Goal: Task Accomplishment & Management: Complete application form

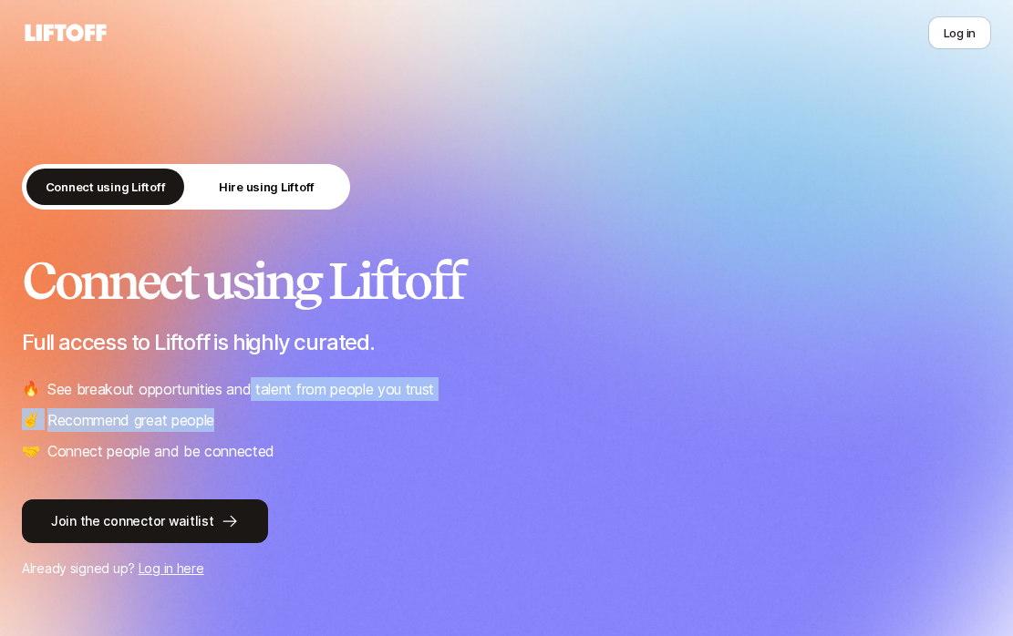
drag, startPoint x: 256, startPoint y: 388, endPoint x: 304, endPoint y: 428, distance: 62.1
click at [299, 423] on ul "🔥 See breakout opportunities and talent from people you trust ✌️ Recommend grea…" at bounding box center [506, 420] width 969 height 86
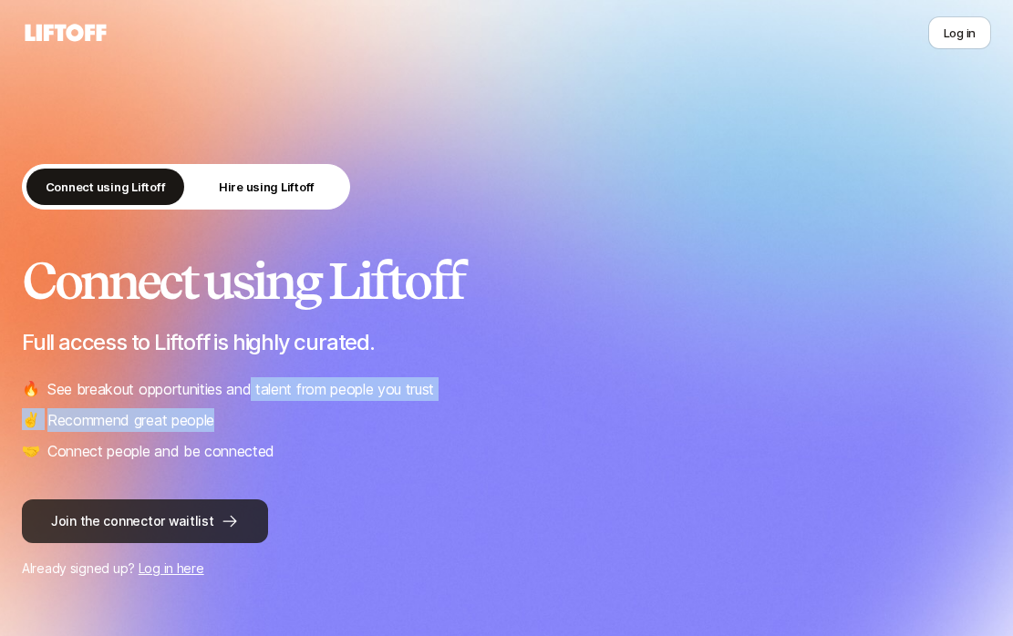
click at [170, 507] on button "Join the connector waitlist" at bounding box center [145, 522] width 246 height 44
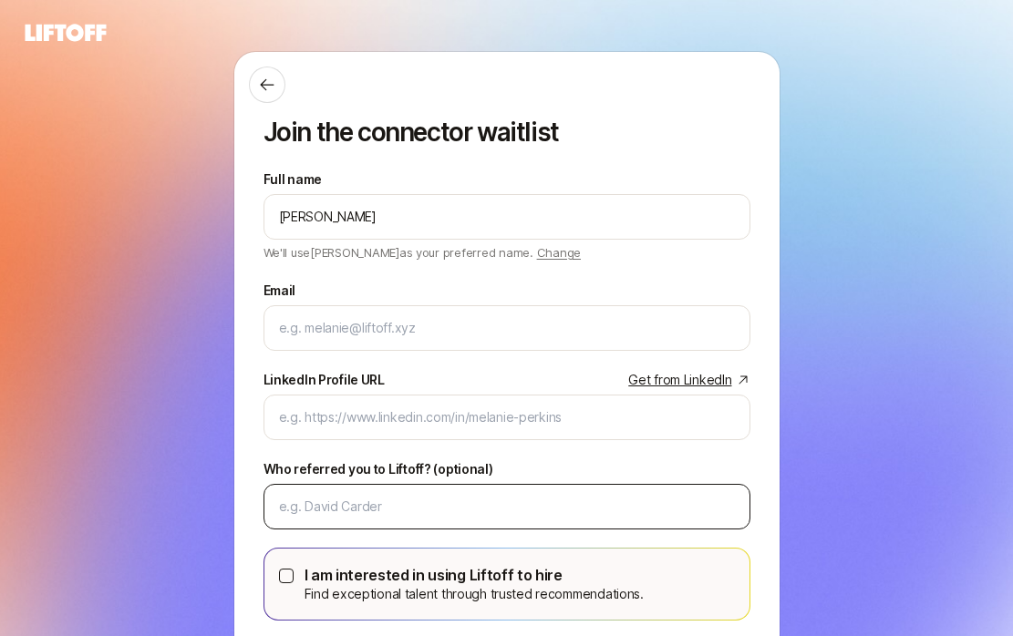
type input "[PERSON_NAME]"
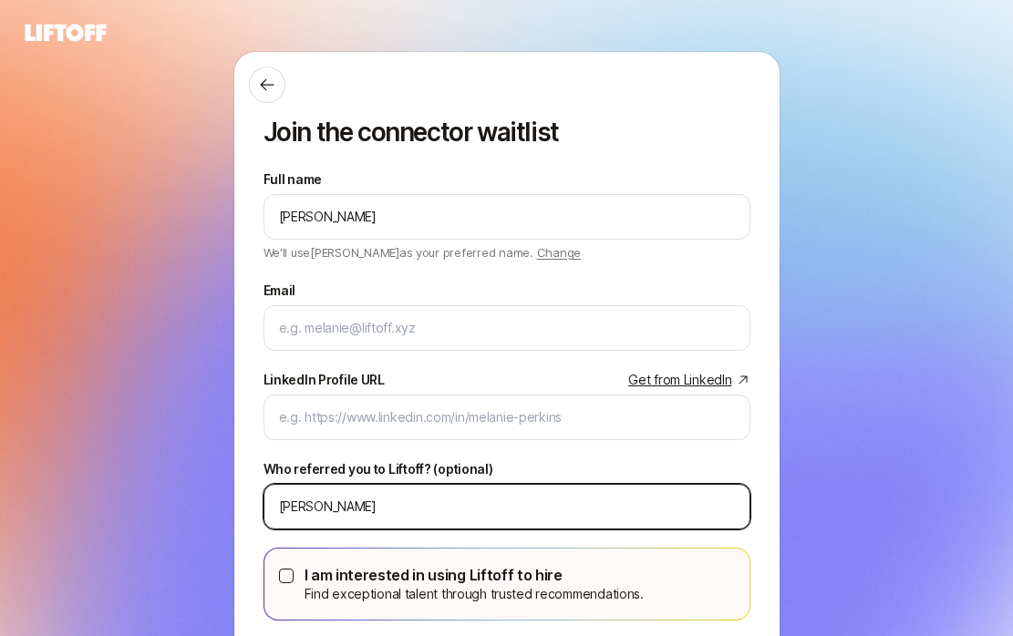
paste input "Eilian"
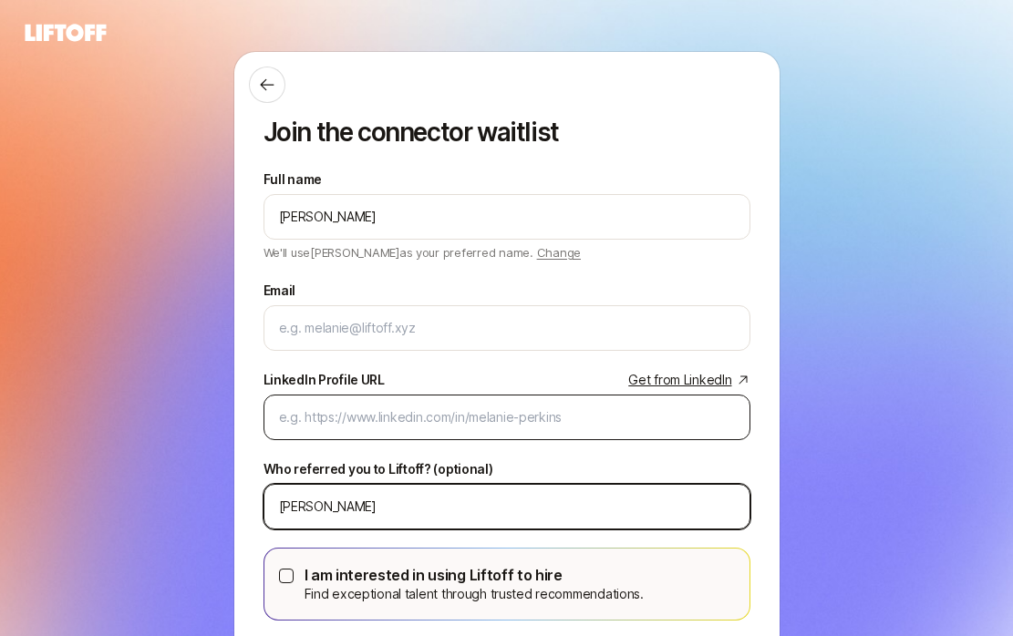
type input "[PERSON_NAME]"
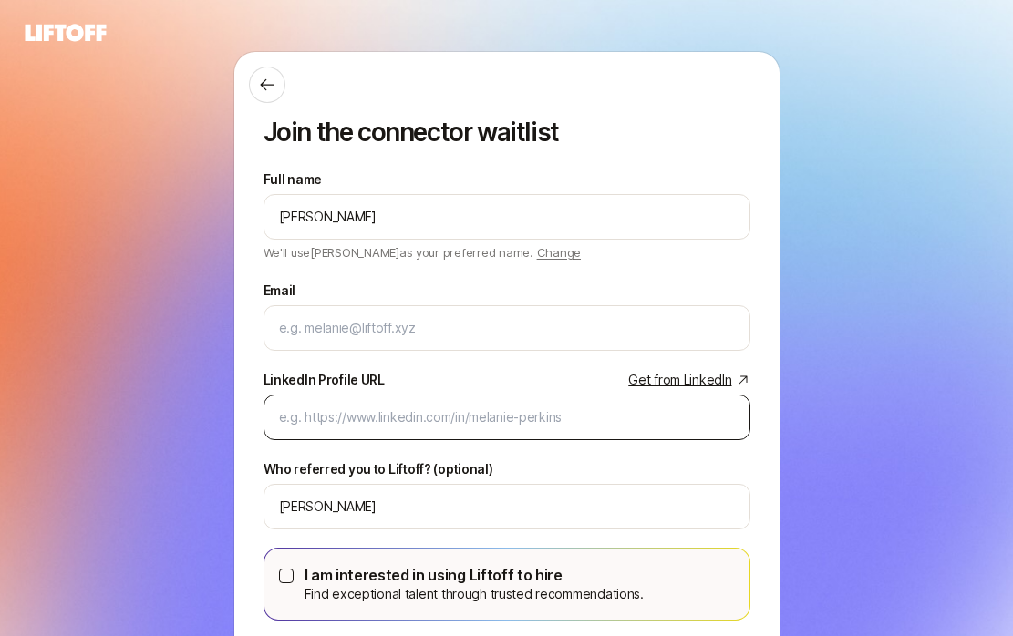
click at [348, 433] on div at bounding box center [506, 418] width 487 height 46
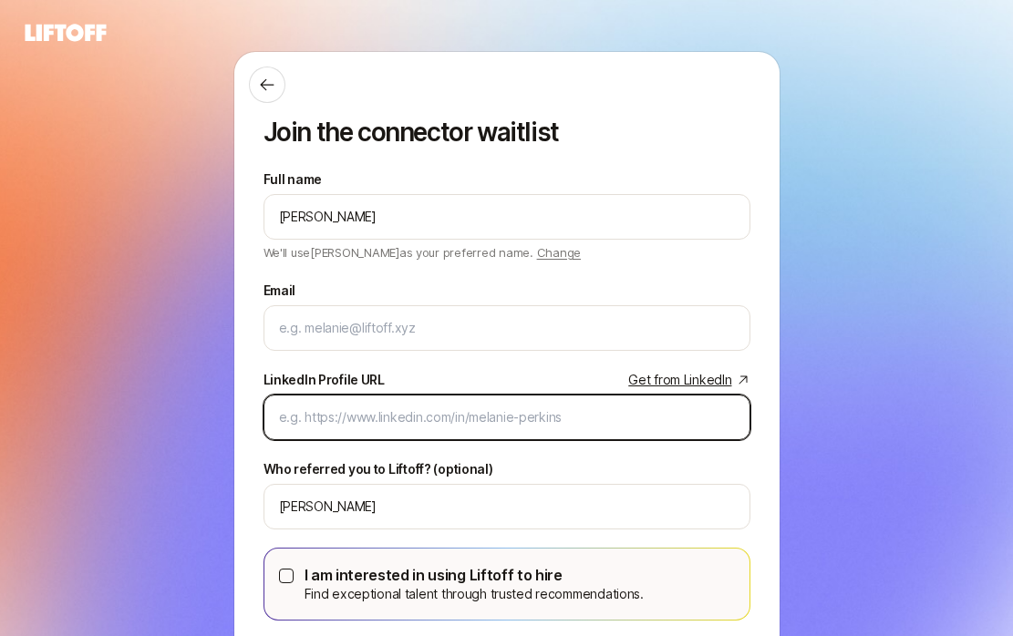
click at [347, 424] on input "LinkedIn Profile URL Get from LinkedIn" at bounding box center [507, 418] width 456 height 22
click at [323, 418] on input "LinkedIn Profile URL Get from LinkedIn" at bounding box center [507, 418] width 456 height 22
paste input "[URL][DOMAIN_NAME]"
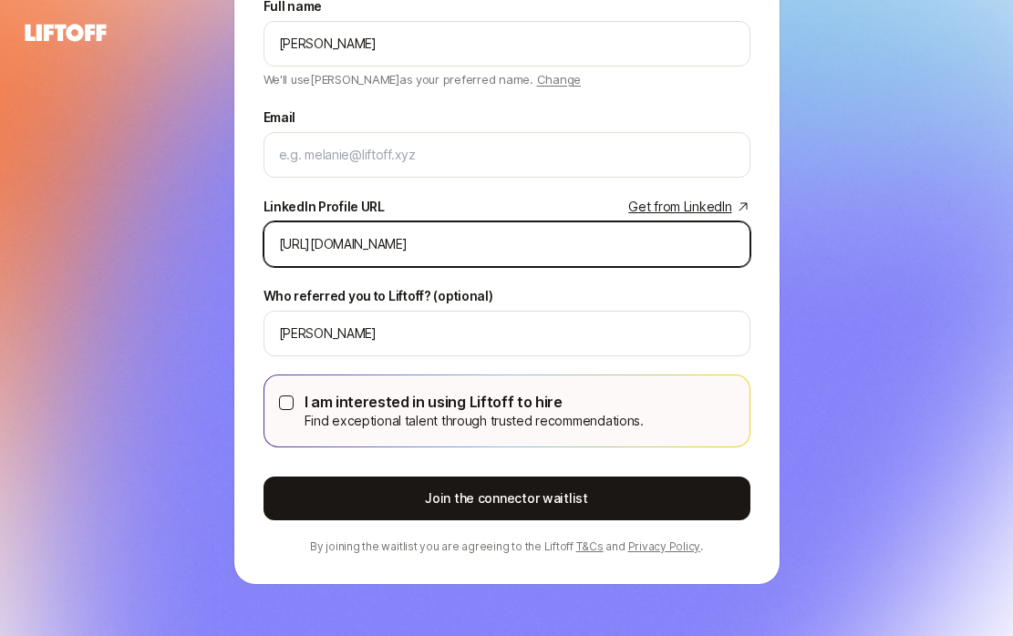
scroll to position [173, 0]
type input "[URL][DOMAIN_NAME]"
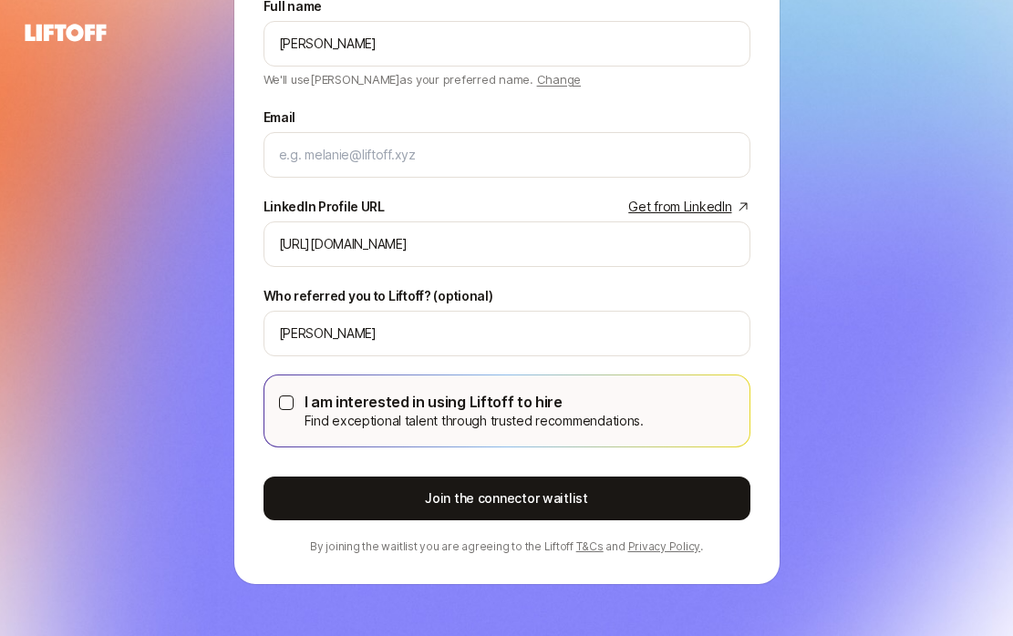
click at [359, 429] on p "Find exceptional talent through trusted recommendations." at bounding box center [473, 421] width 339 height 22
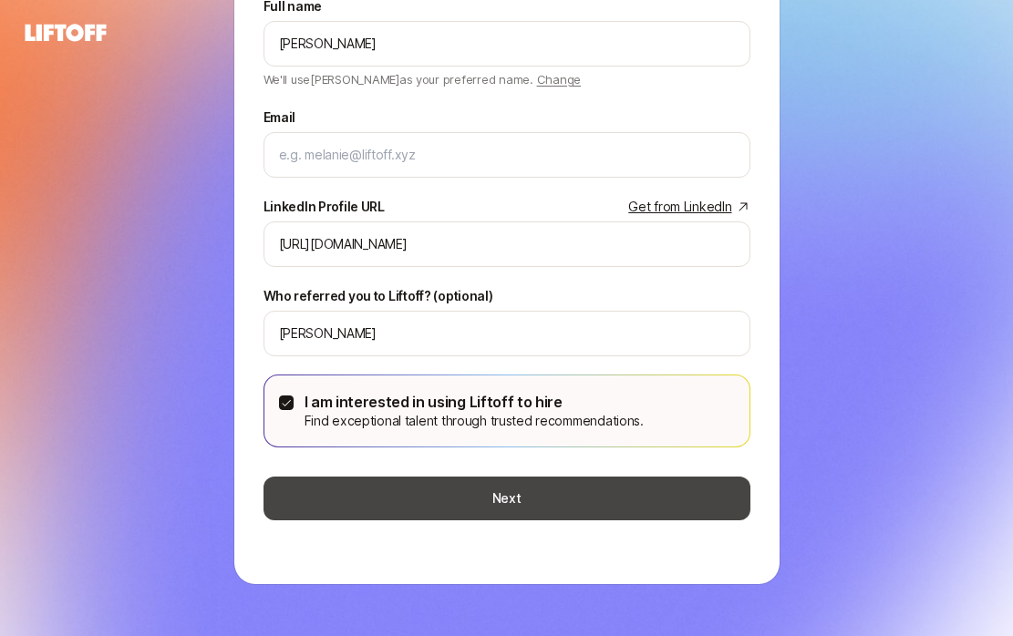
click at [462, 499] on button "Next" at bounding box center [506, 499] width 487 height 44
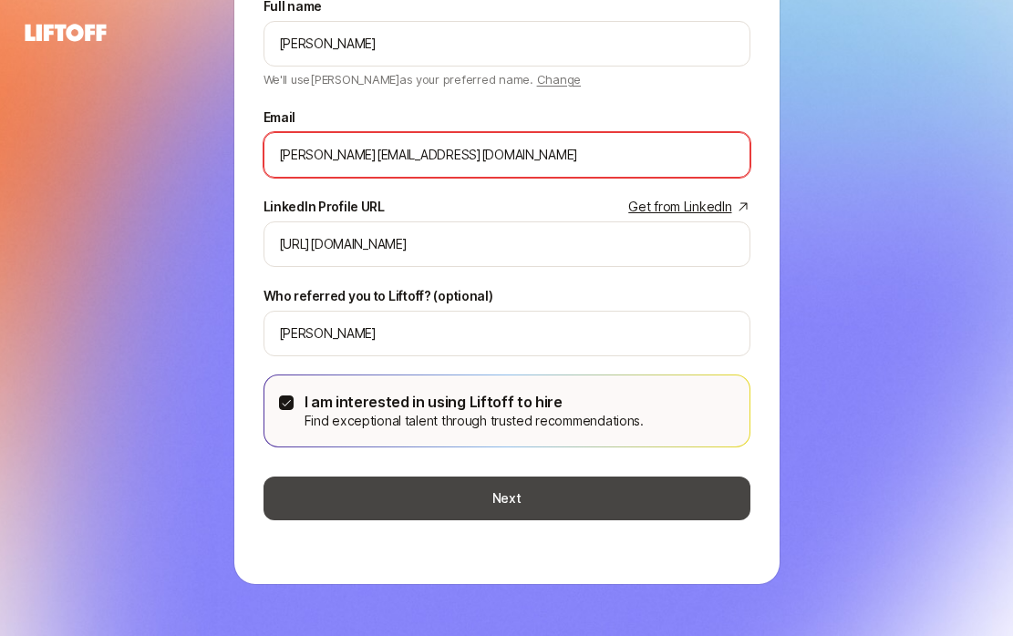
type input "[PERSON_NAME][EMAIL_ADDRESS][DOMAIN_NAME]"
click at [519, 487] on button "Next" at bounding box center [506, 499] width 487 height 44
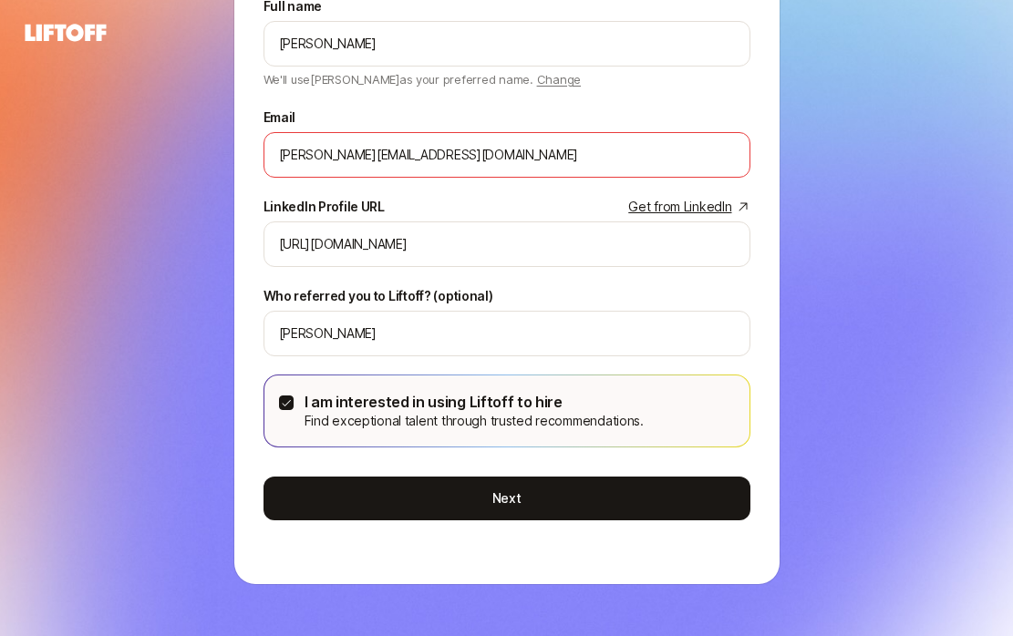
scroll to position [0, 0]
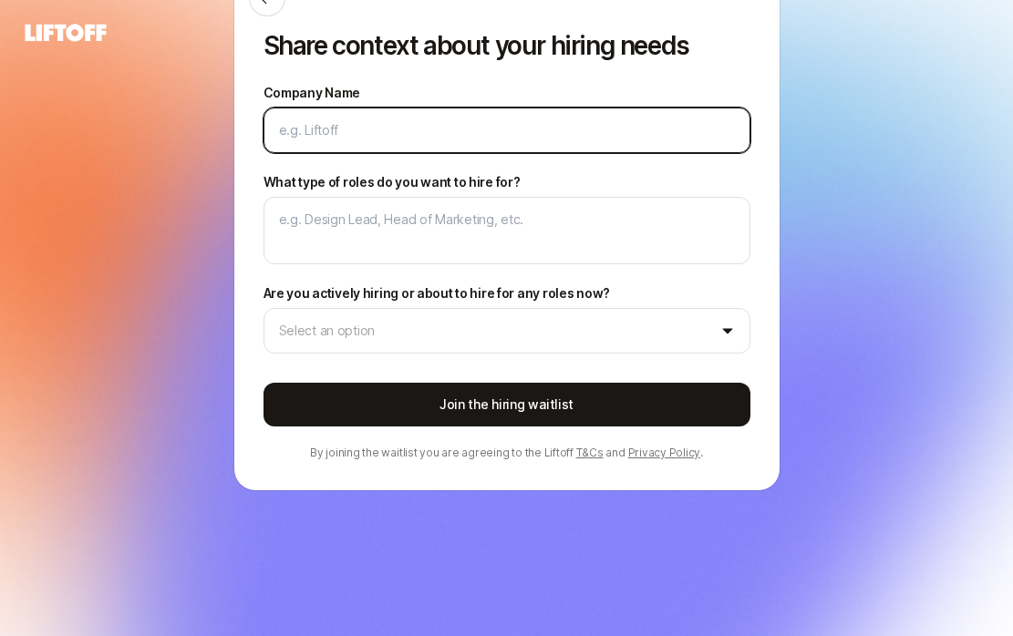
click at [393, 135] on input "Company Name" at bounding box center [507, 130] width 456 height 22
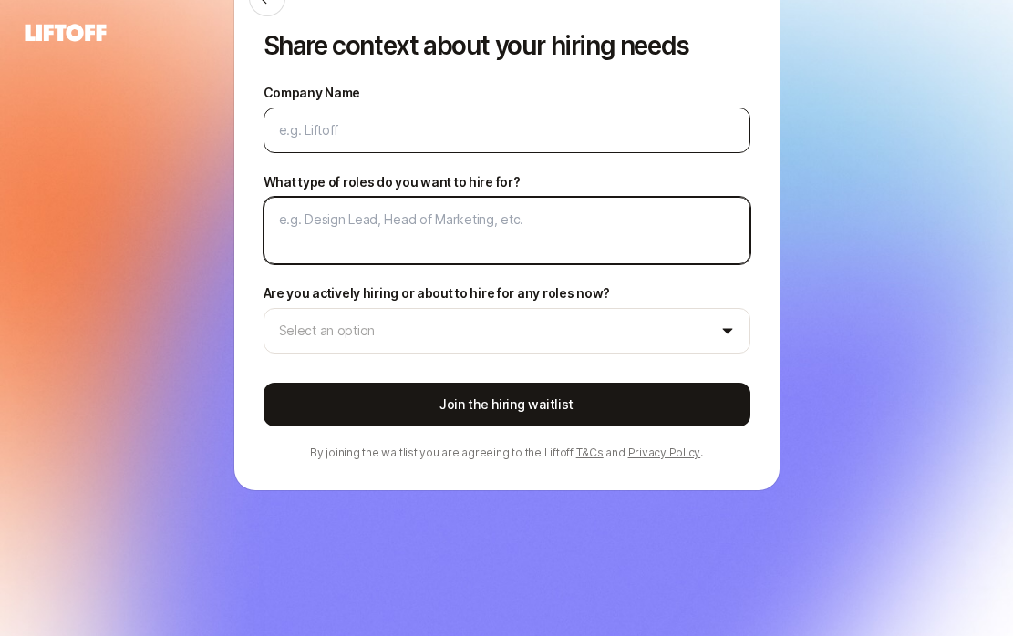
click at [363, 203] on textarea "What type of roles do you want to hire for?" at bounding box center [506, 230] width 487 height 67
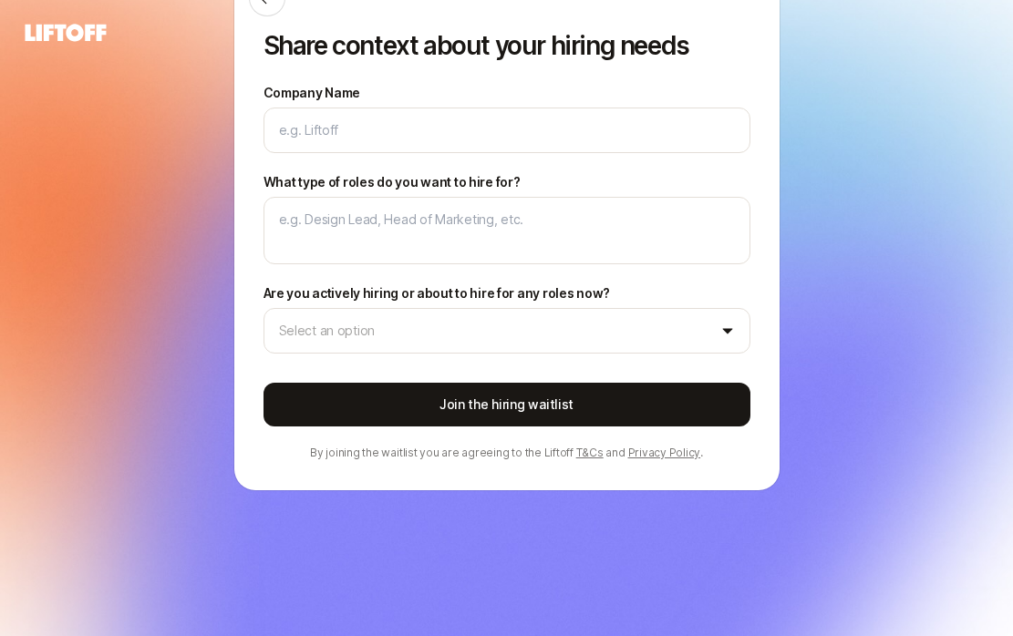
click at [350, 157] on div "Company Name What type of roles do you want to hire for? Are you actively hirin…" at bounding box center [506, 218] width 487 height 272
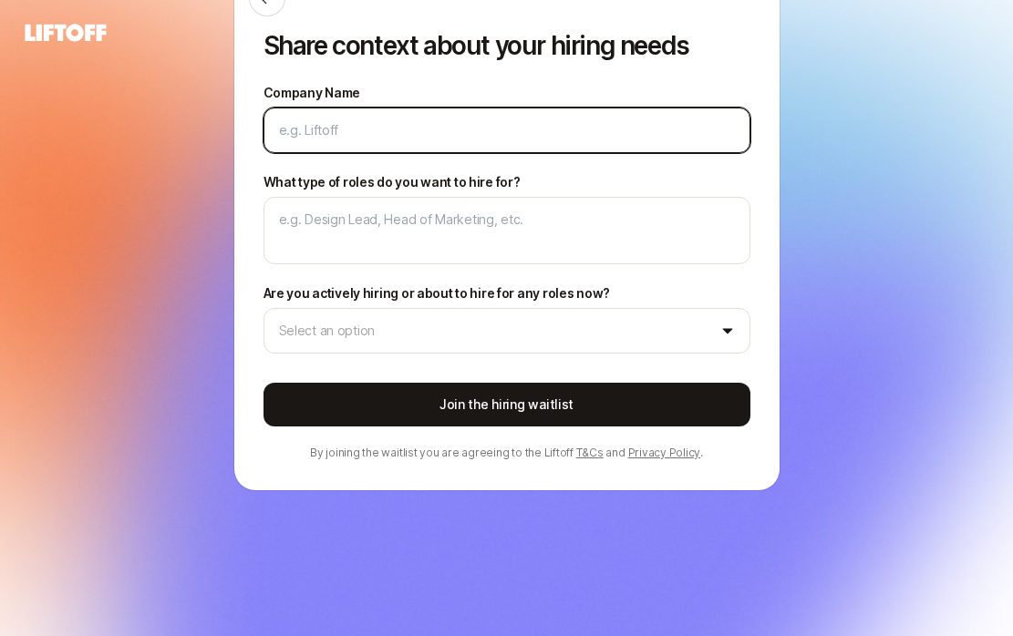
click at [349, 130] on input "Company Name" at bounding box center [507, 130] width 456 height 22
type textarea "x"
type input "L"
type textarea "x"
type input "Li"
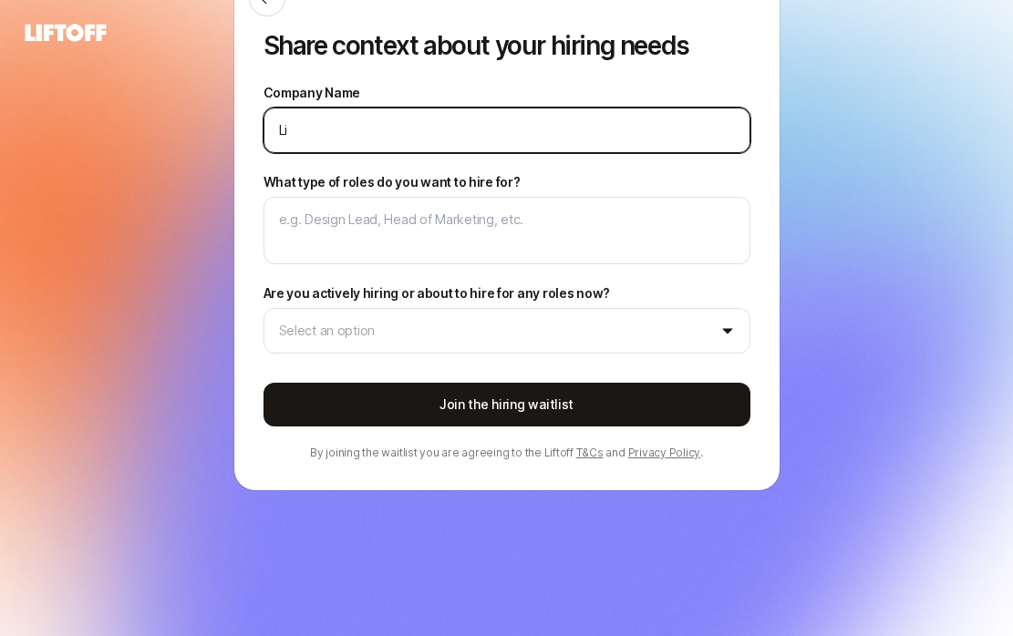
type textarea "x"
type input "Liv"
type textarea "x"
type input "Live"
type textarea "x"
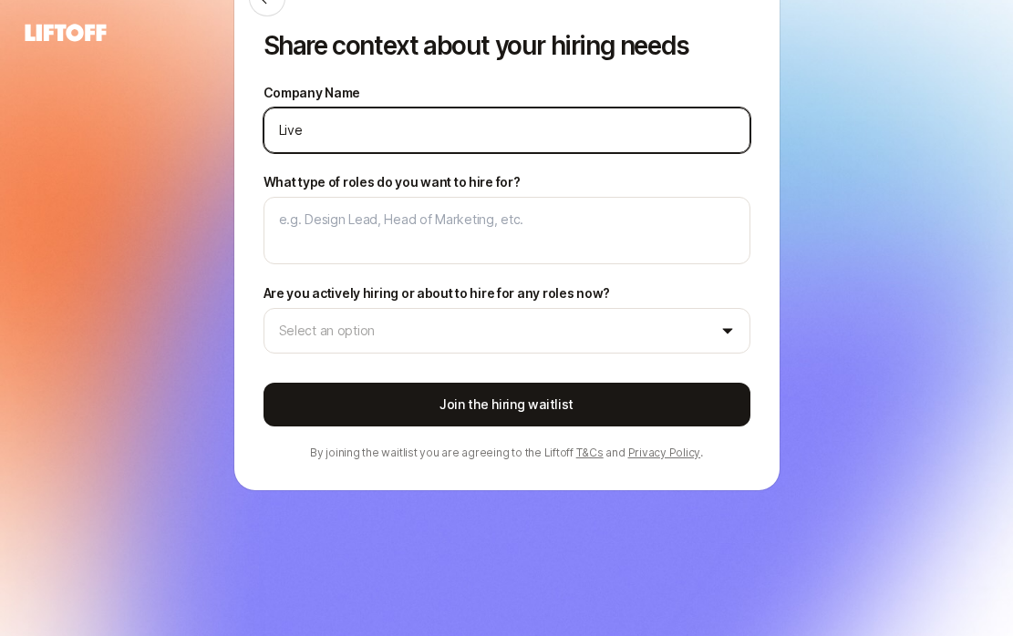
type input "Live"
type textarea "x"
type input "Live T"
type textarea "x"
type input "Live TI"
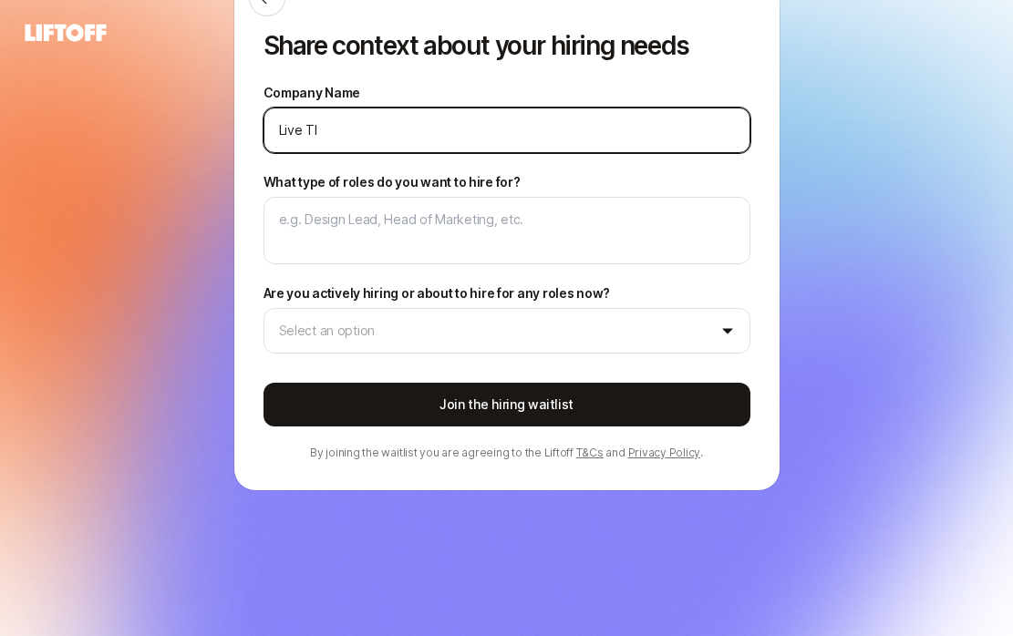
type textarea "x"
type input "Live [PERSON_NAME]"
type textarea "x"
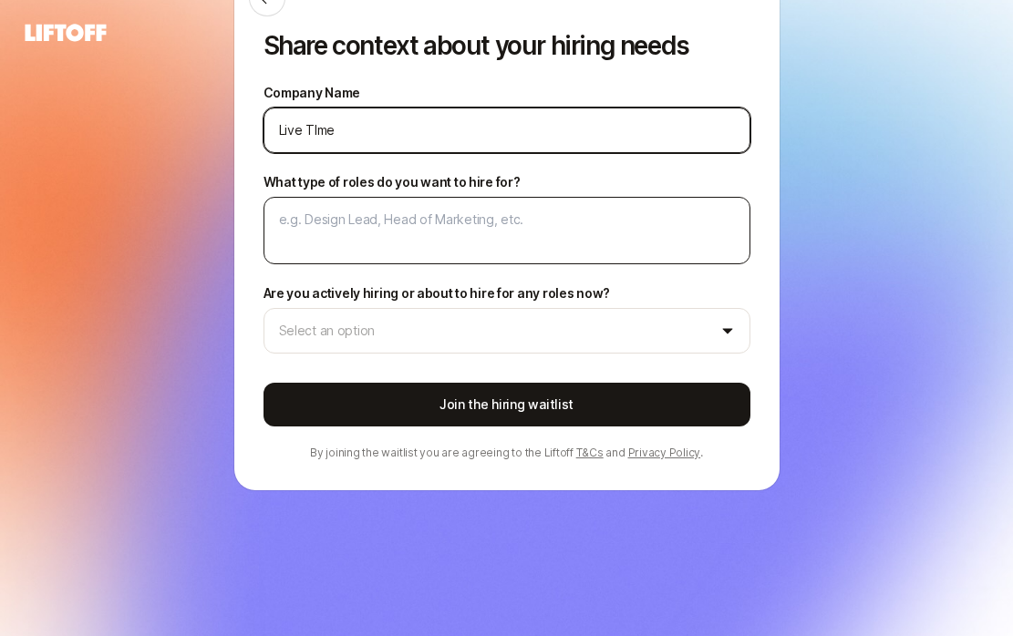
type input "Live TIme"
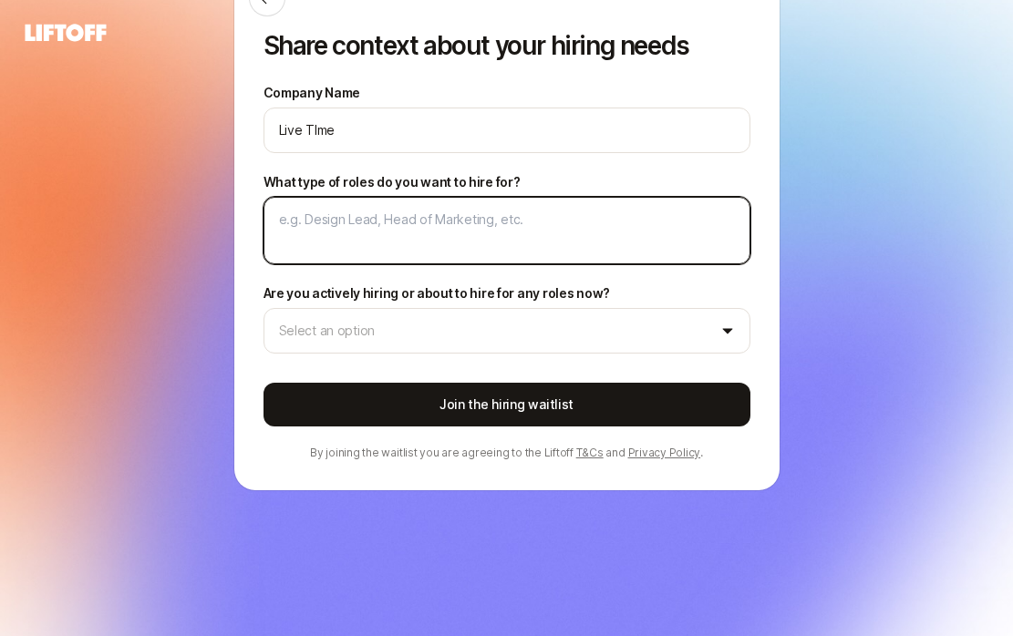
click at [389, 236] on textarea "What type of roles do you want to hire for?" at bounding box center [506, 230] width 487 height 67
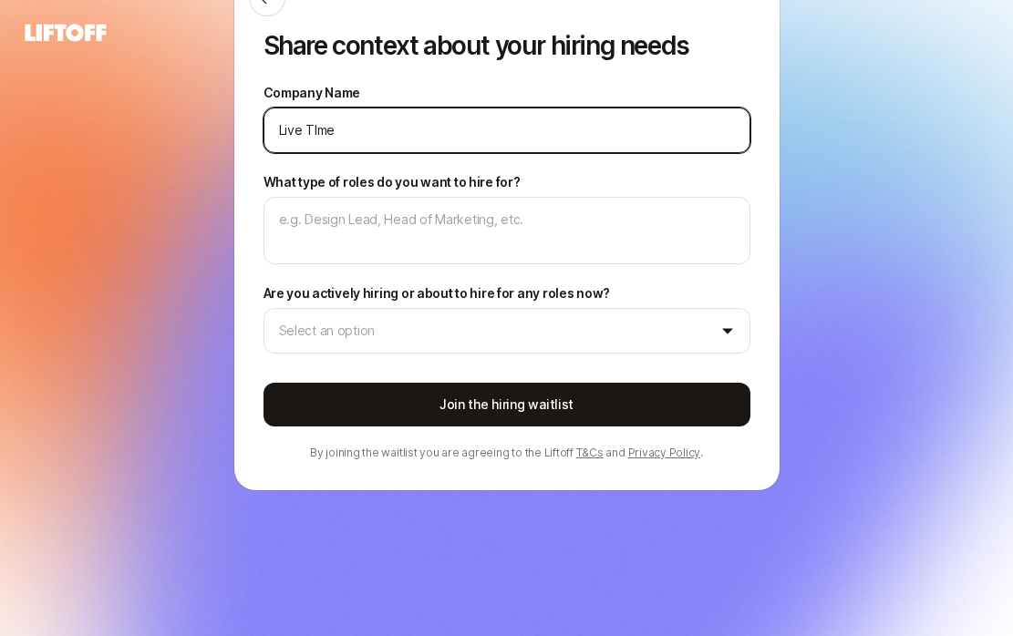
click at [342, 140] on input "Live TIme" at bounding box center [507, 130] width 456 height 22
click at [341, 140] on input "Live TIme" at bounding box center [507, 130] width 456 height 22
type textarea "x"
type input "Live T"
type textarea "x"
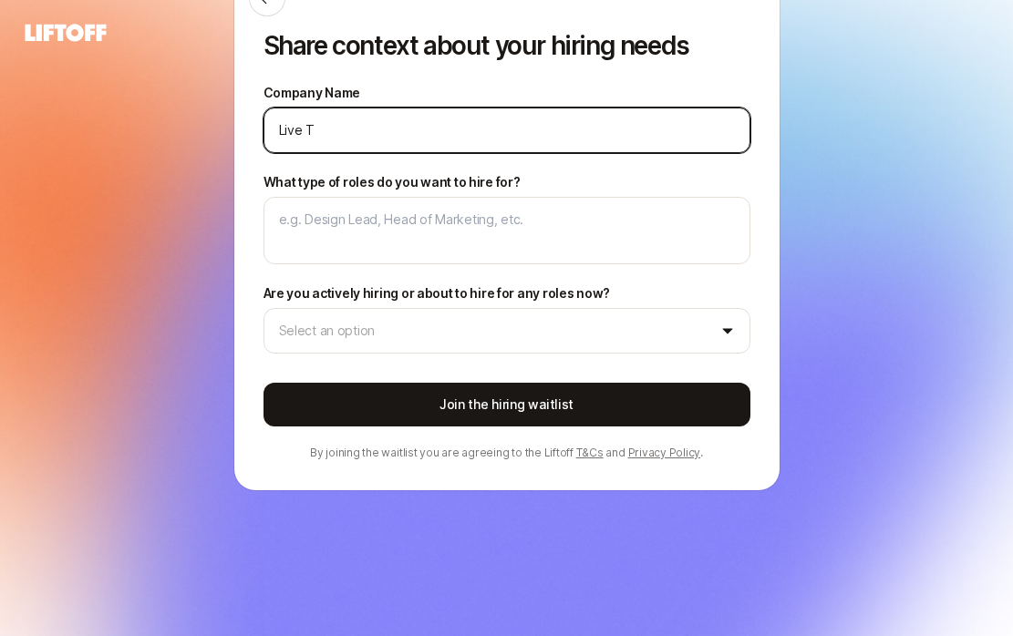
type input "Live Ti"
type textarea "x"
type input "Live [PERSON_NAME]"
type textarea "x"
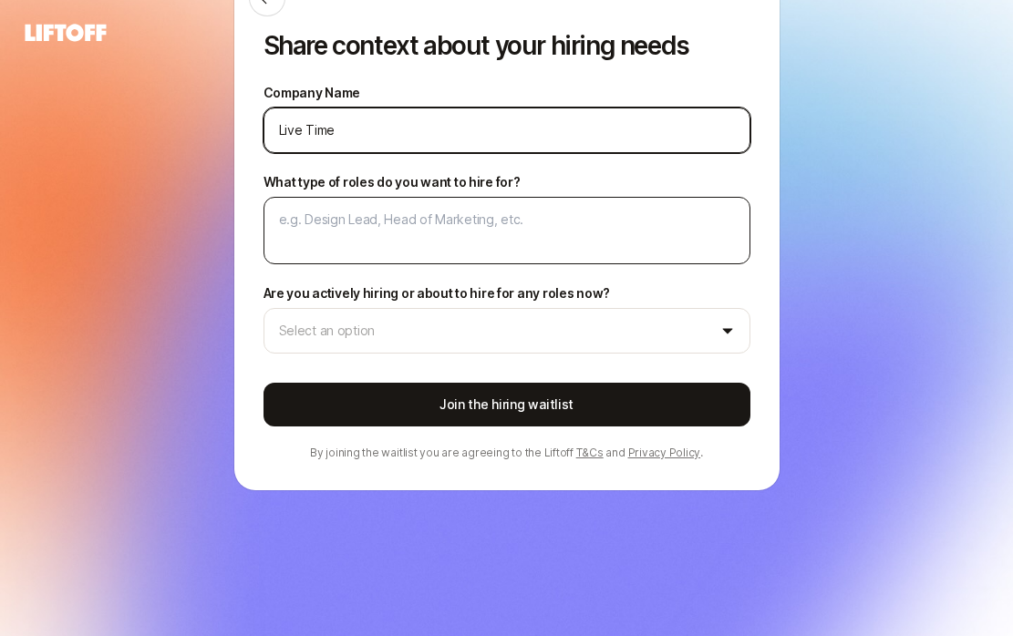
type input "Live Time"
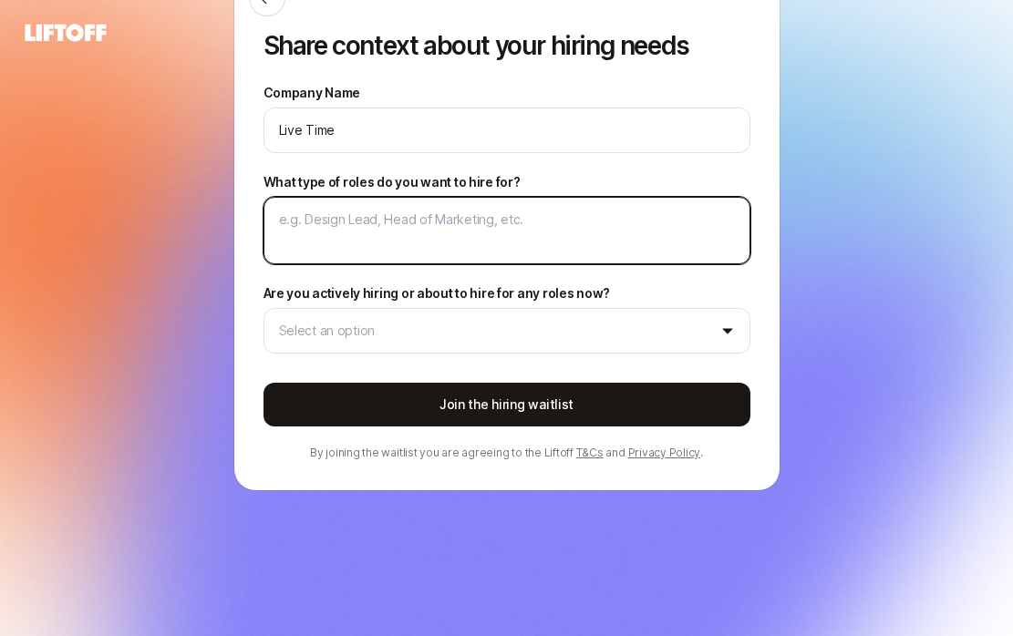
click at [368, 213] on textarea "What type of roles do you want to hire for?" at bounding box center [506, 230] width 487 height 67
type textarea "x"
type textarea "C"
type textarea "x"
type textarea "Co"
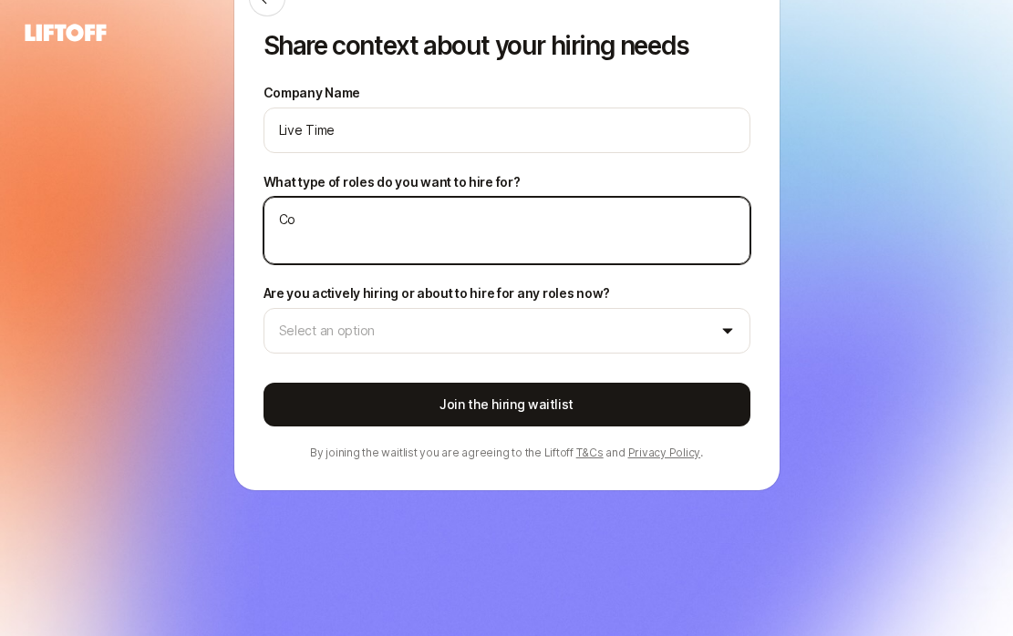
type textarea "x"
type textarea "Co-"
type textarea "x"
type textarea "Co-F"
type textarea "x"
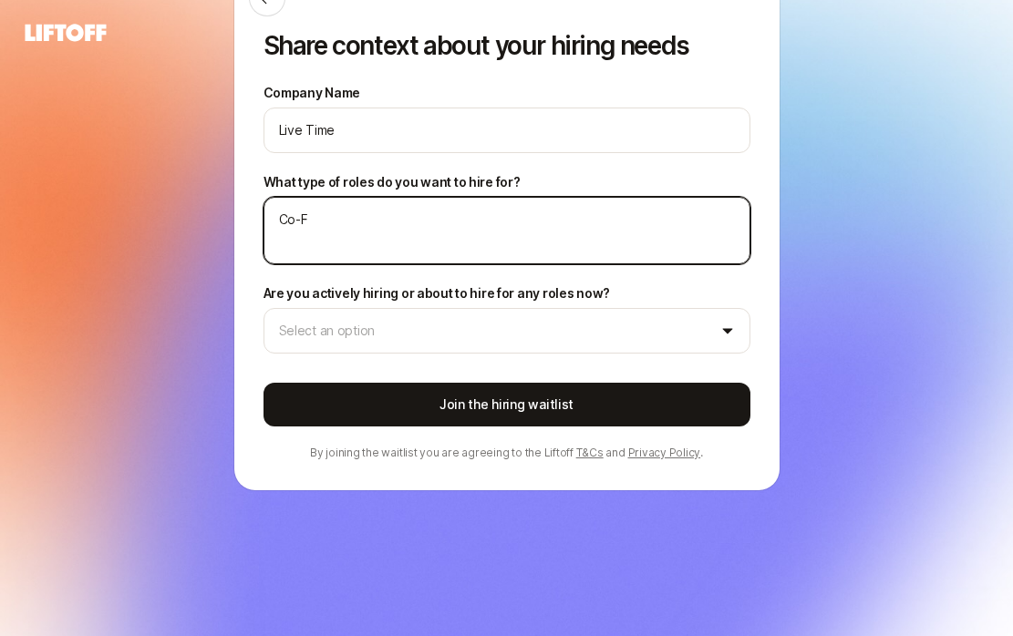
type textarea "Co-Fo"
type textarea "x"
type textarea "Co-Fou"
type textarea "x"
type textarea "Co-Foun"
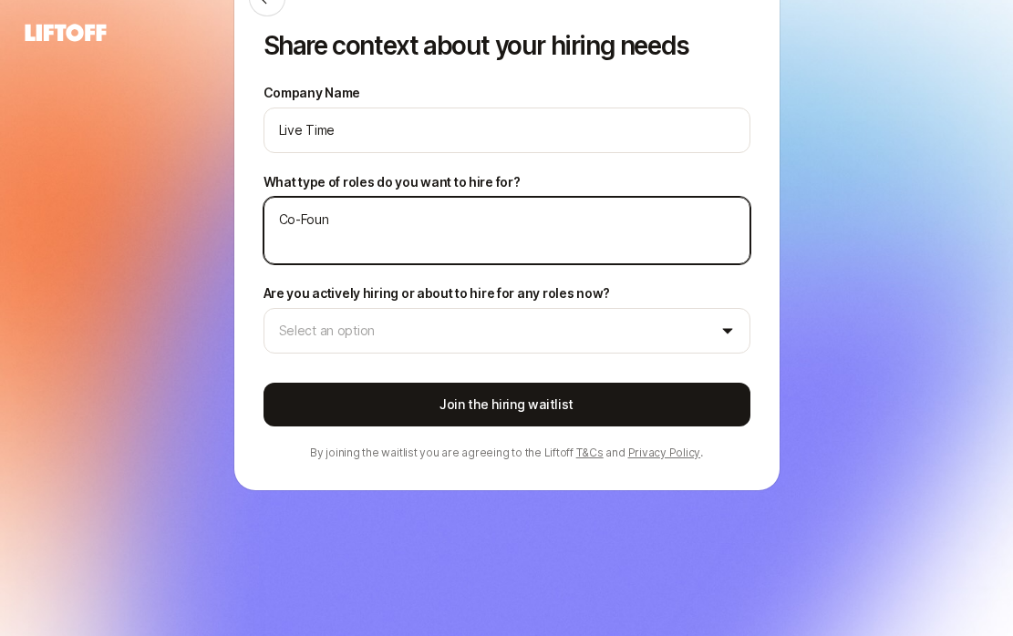
type textarea "x"
type textarea "Co-Found"
type textarea "x"
type textarea "Co-Founde"
type textarea "x"
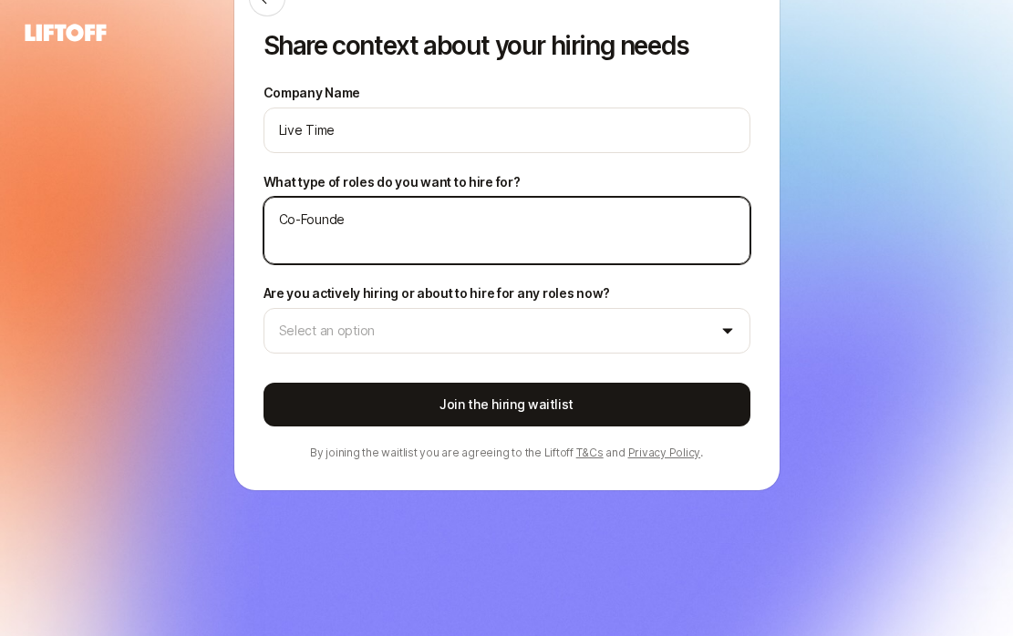
type textarea "Co-Founder"
type textarea "x"
type textarea "Co-Founder,"
type textarea "x"
type textarea "Co-Founder,"
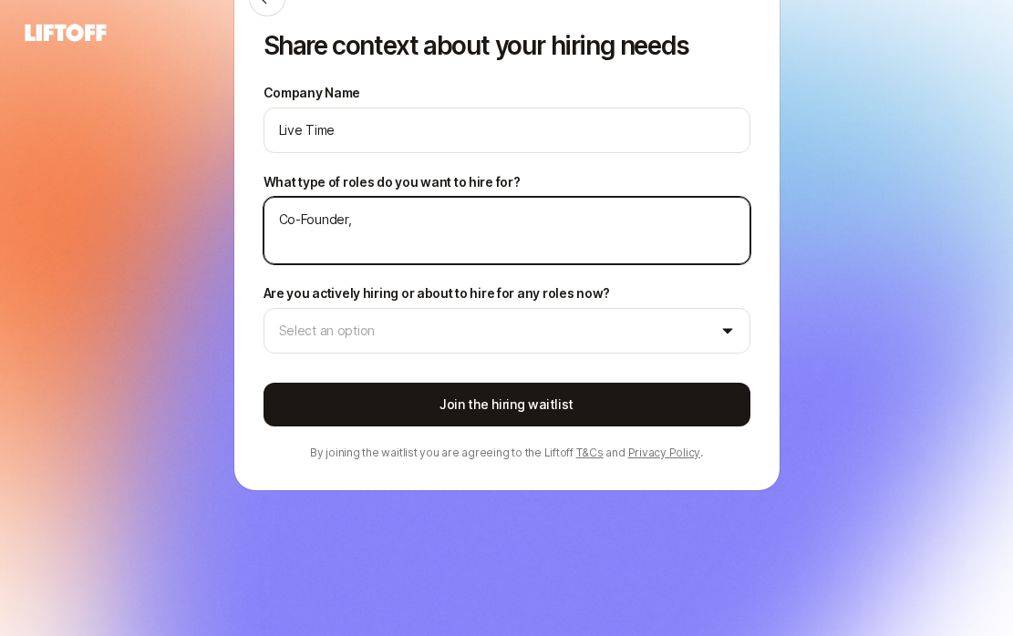
type textarea "x"
type textarea "Co-Founder, F"
type textarea "x"
type textarea "Co-Founder, Fo"
type textarea "x"
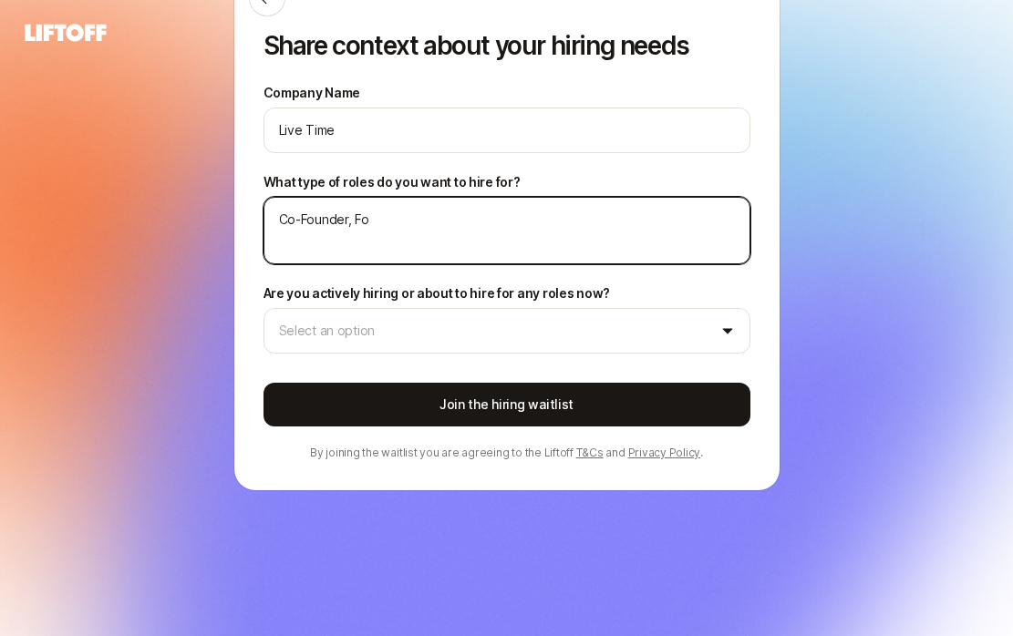
type textarea "Co-Founder, Fou"
type textarea "x"
type textarea "Co-Founder, Foun"
type textarea "x"
type textarea "Co-Founder, Found"
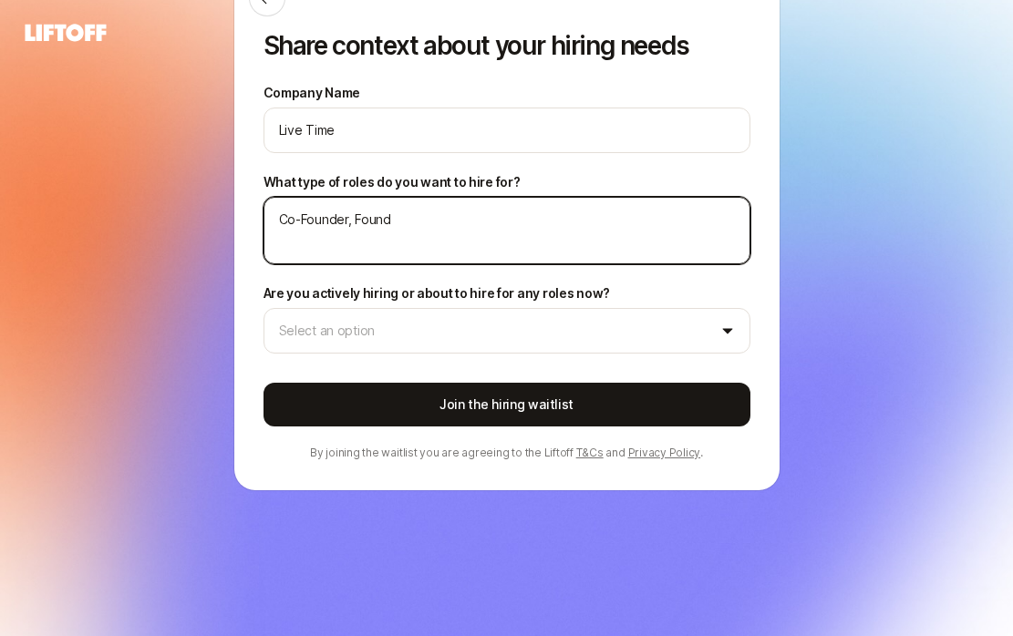
type textarea "x"
type textarea "Co-Founder, Foundi"
type textarea "x"
type textarea "Co-Founder, Foundin"
type textarea "x"
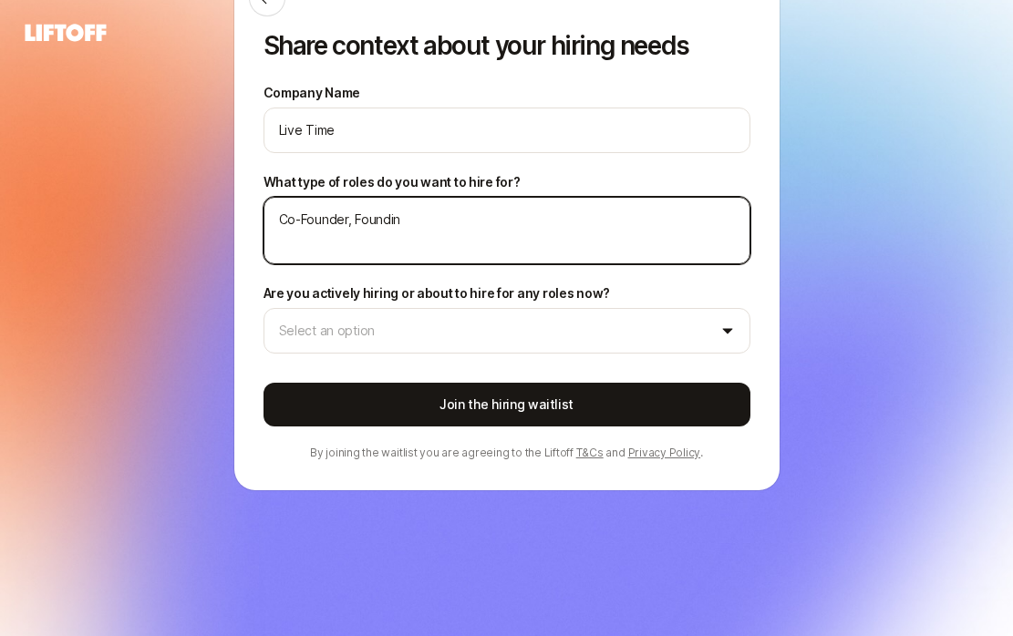
type textarea "Co-Founder, Founding"
type textarea "x"
type textarea "Co-Founder, Founding"
type textarea "x"
type textarea "Co-Founder, Founding E"
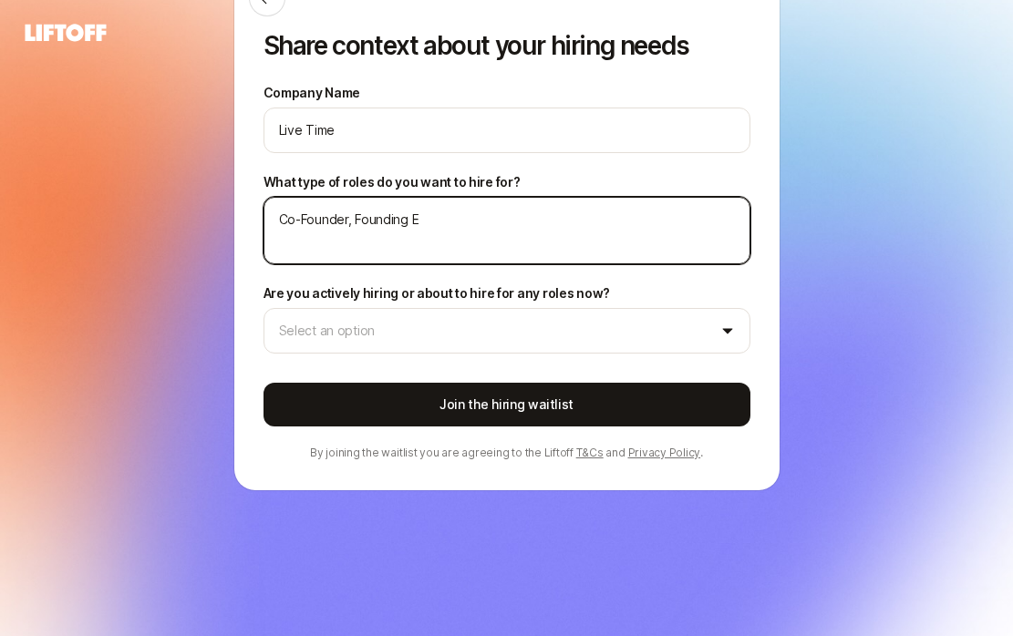
type textarea "x"
type textarea "Co-Founder, Founding En"
type textarea "x"
type textarea "Co-Founder, Founding Eng"
type textarea "x"
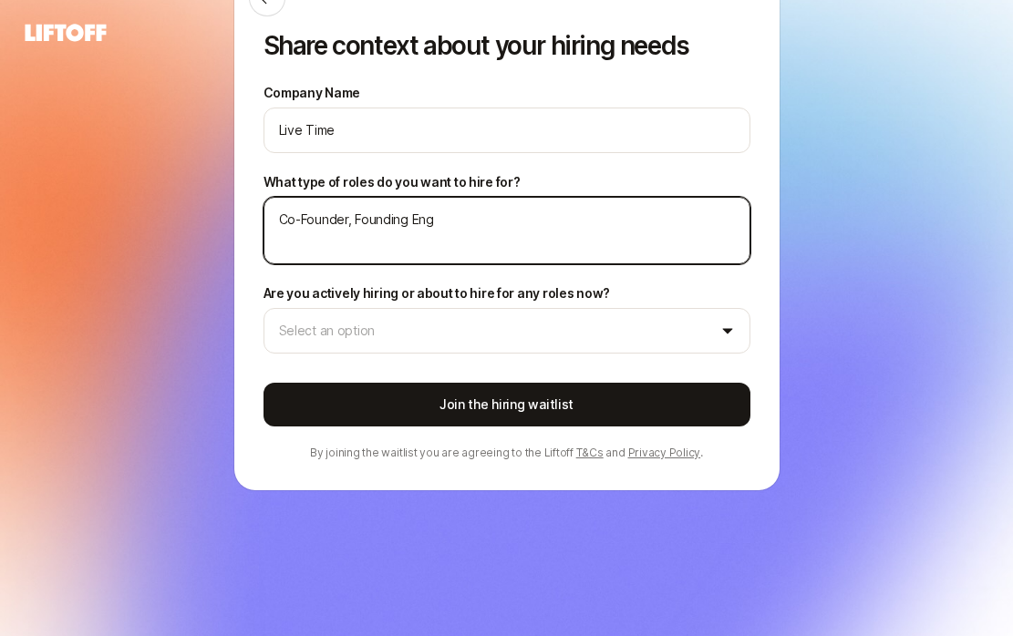
type textarea "Co-Founder, Founding Engi"
type textarea "x"
type textarea "Co-Founder, Founding Engin"
type textarea "x"
type textarea "Co-Founder, Founding Engine"
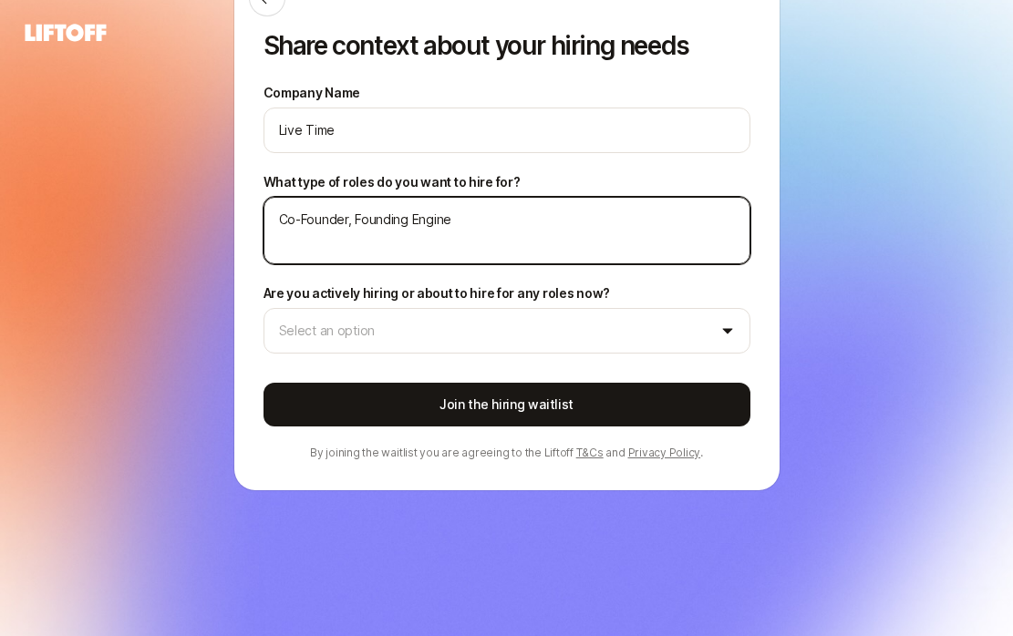
type textarea "x"
type textarea "Co-Founder, Founding Enginee"
type textarea "x"
type textarea "Co-Founder, Founding Engineer"
type textarea "x"
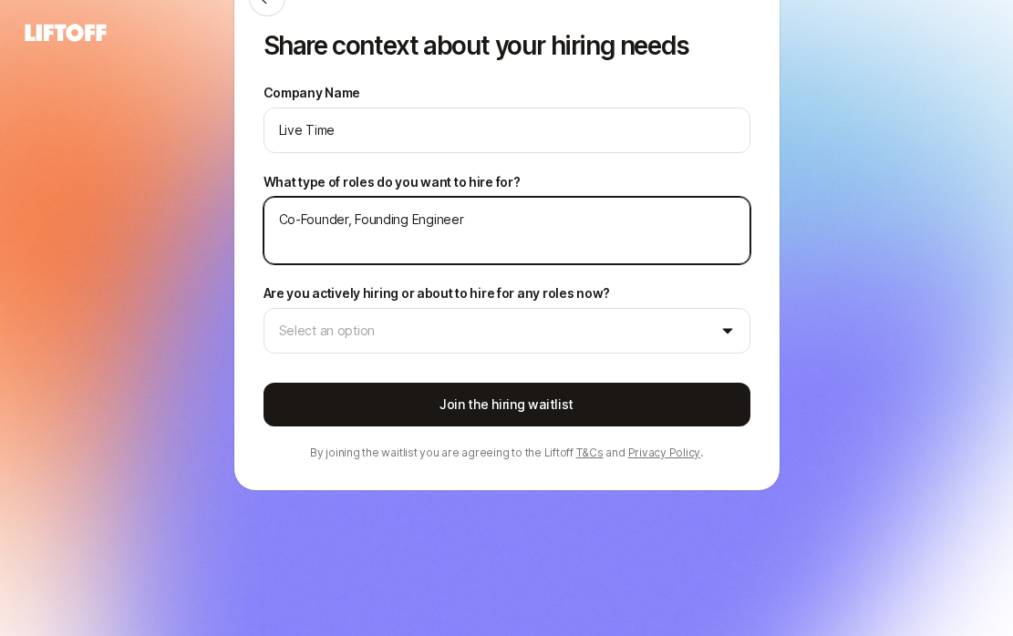
type textarea "Co-Founder, Founding Engineer,"
type textarea "x"
type textarea "Co-Founder, Founding Engineer,"
type textarea "x"
type textarea "Co-Founder, Founding Engineer, C"
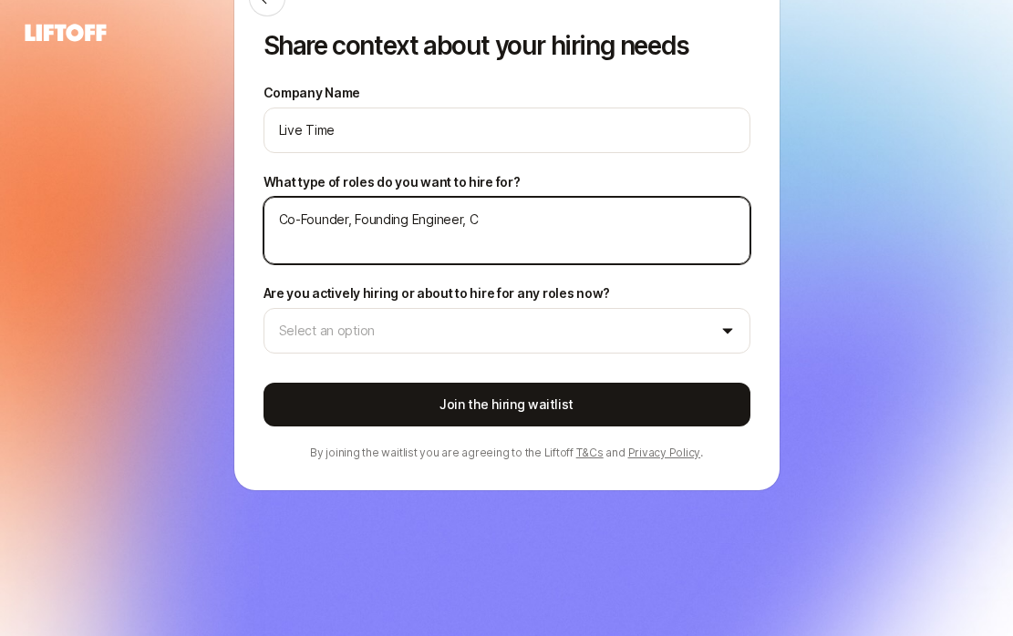
type textarea "x"
type textarea "Co-Founder, Founding Engineer, [GEOGRAPHIC_DATA]"
type textarea "x"
type textarea "Co-Founder, Founding Engineer, CTO"
click at [352, 223] on textarea "Co-Founder, Founding Engineer, CTO" at bounding box center [506, 230] width 487 height 67
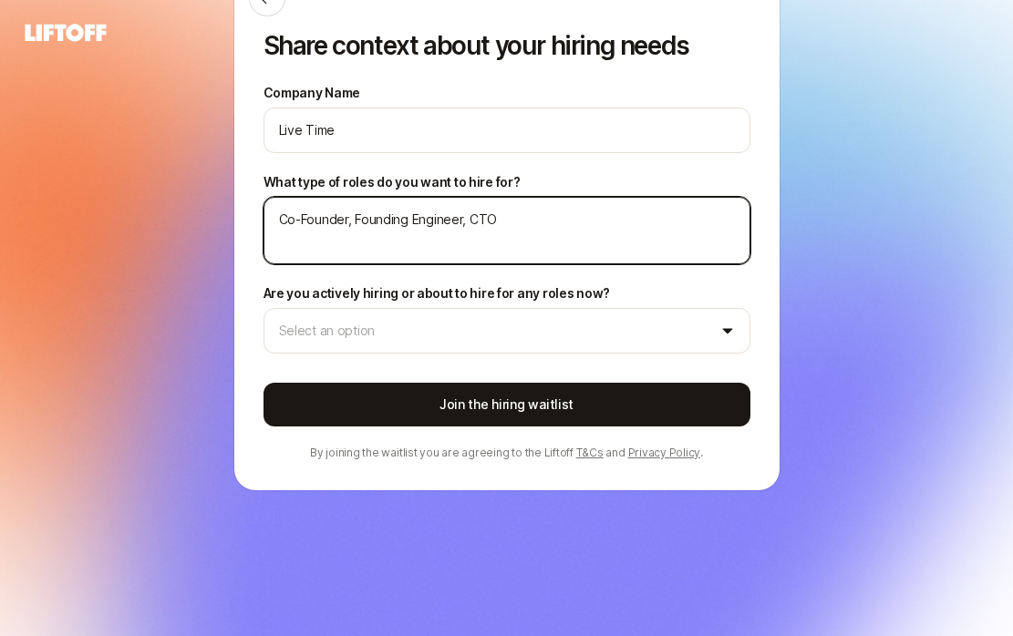
type textarea "x"
type textarea "Co-Founder Founding Engineer, CTO"
type textarea "x"
type textarea "Co-Founder/ Founding Engineer, CTO"
click at [466, 222] on textarea "Co-Founder/ Founding Engineer, CTO" at bounding box center [506, 230] width 487 height 67
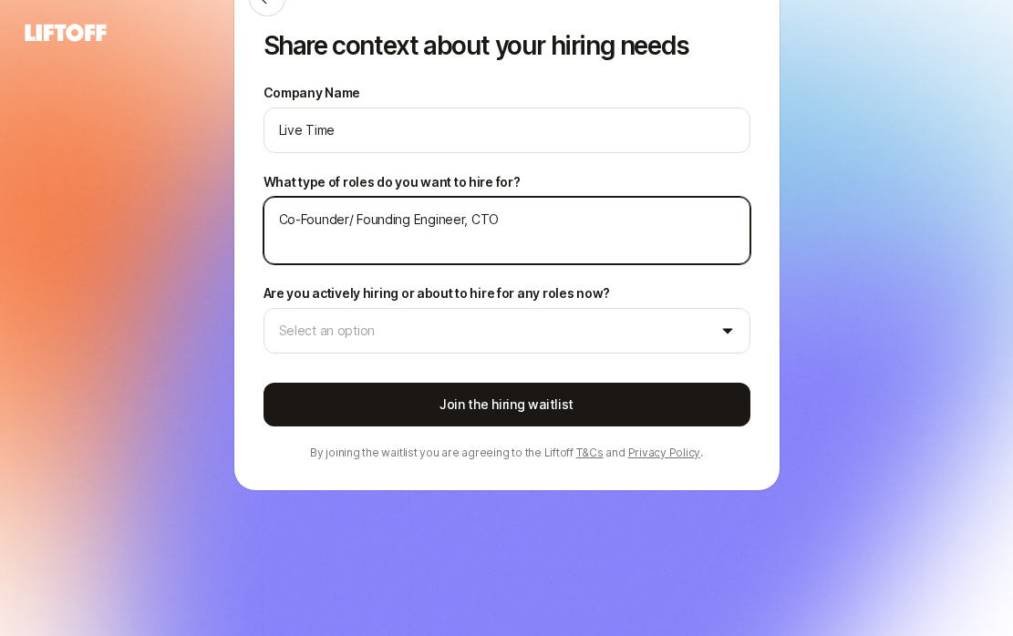
type textarea "x"
type textarea "Co-Founder/ Founding Engineer CTO"
type textarea "x"
type textarea "Co-Founder/ Founding Engineer/ CTO"
click at [567, 230] on textarea "Co-Founder/ Founding Engineer/ CTO" at bounding box center [506, 230] width 487 height 67
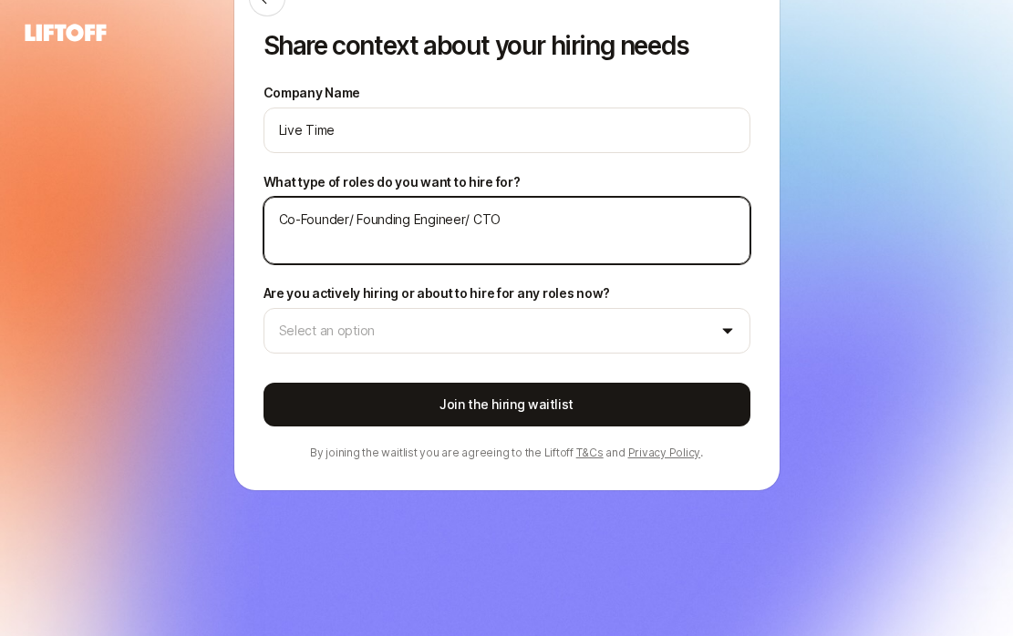
type textarea "x"
type textarea "Co-Founder/ Founding Engineer/ CTO"
type textarea "x"
type textarea "Co-Founder/ Founding Engineer/ CTO G"
type textarea "x"
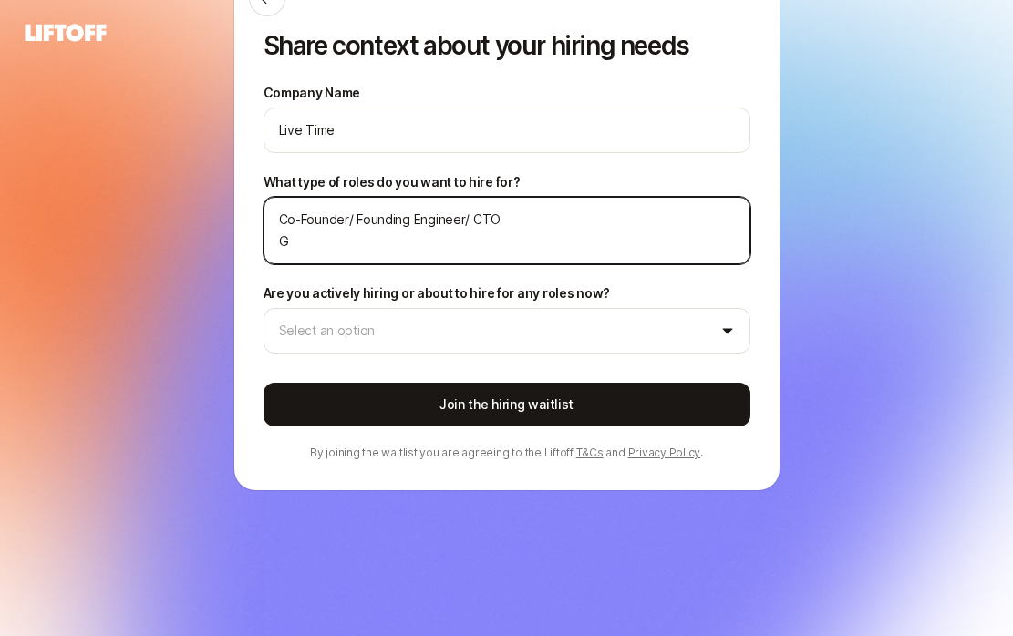
type textarea "Co-Founder/ Founding Engineer/ CTO GT"
type textarea "x"
type textarea "Co-Founder/ Founding Engineer/ CTO GTM"
type textarea "x"
type textarea "Co-Founder/ Founding Engineer/ CTO GTM,"
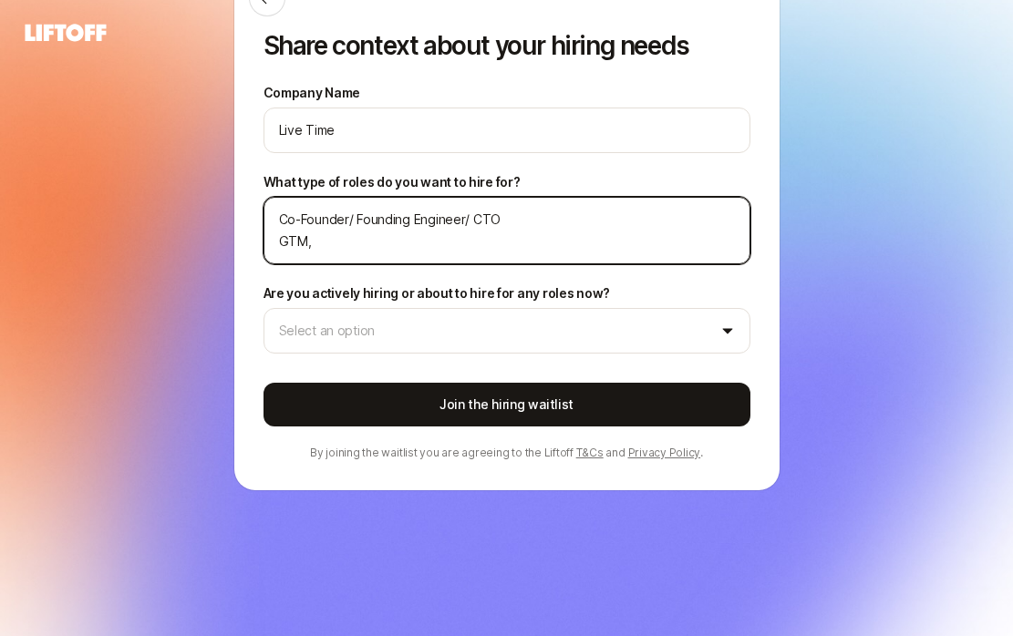
type textarea "x"
type textarea "Co-Founder/ Founding Engineer/ CTO GTM,"
type textarea "x"
type textarea "Co-Founder/ Founding Engineer/ CTO GTM, S"
type textarea "x"
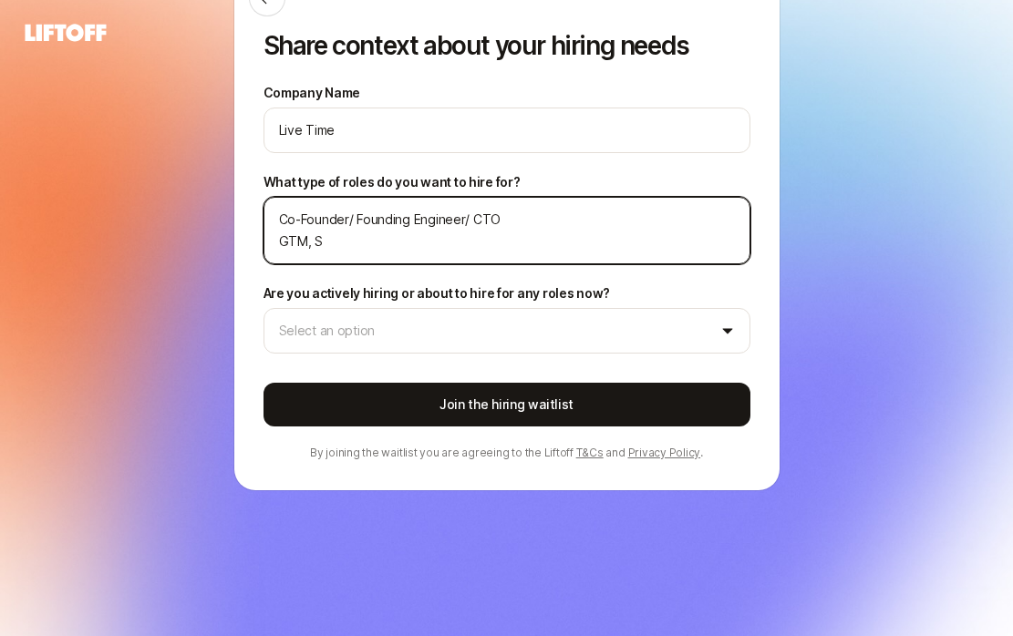
type textarea "Co-Founder/ Founding Engineer/ CTO GTM, So"
type textarea "x"
type textarea "Co-Founder/ Founding Engineer/ CTO GTM, Soc"
type textarea "x"
type textarea "Co-Founder/ Founding Engineer/ CTO GTM, Soci"
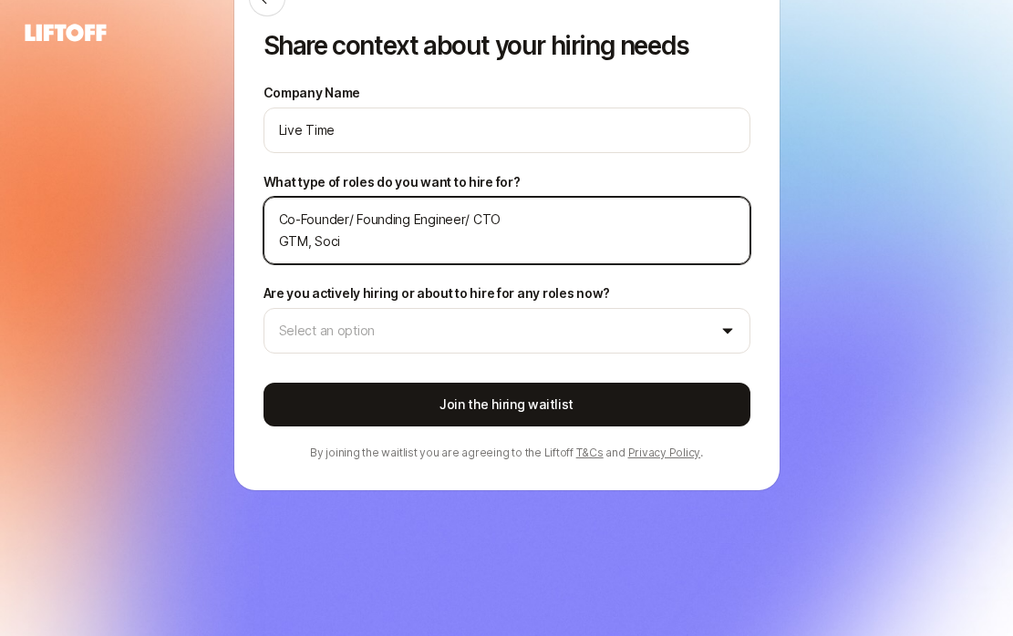
type textarea "x"
type textarea "Co-Founder/ Founding Engineer/ CTO GTM, [PERSON_NAME]"
type textarea "x"
type textarea "Co-Founder/ Founding Engineer/ CTO GTM, Social"
type textarea "x"
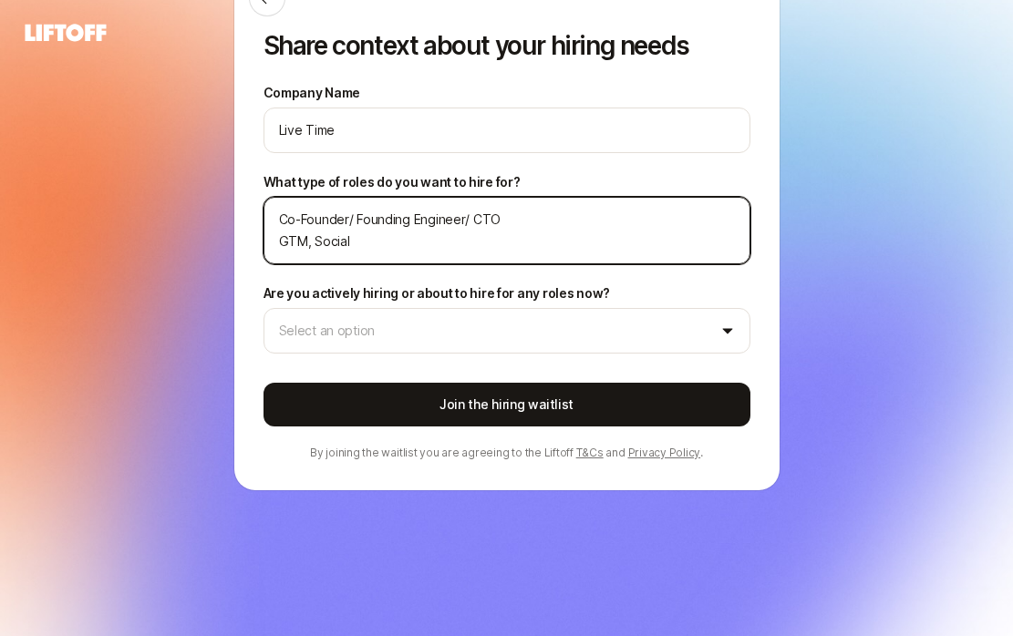
type textarea "Co-Founder/ Founding Engineer/ CTO GTM, Social"
type textarea "x"
type textarea "Co-Founder/ Founding Engineer/ CTO GTM, Social M"
type textarea "x"
type textarea "Co-Founder/ Founding Engineer/ CTO GTM, Social Me"
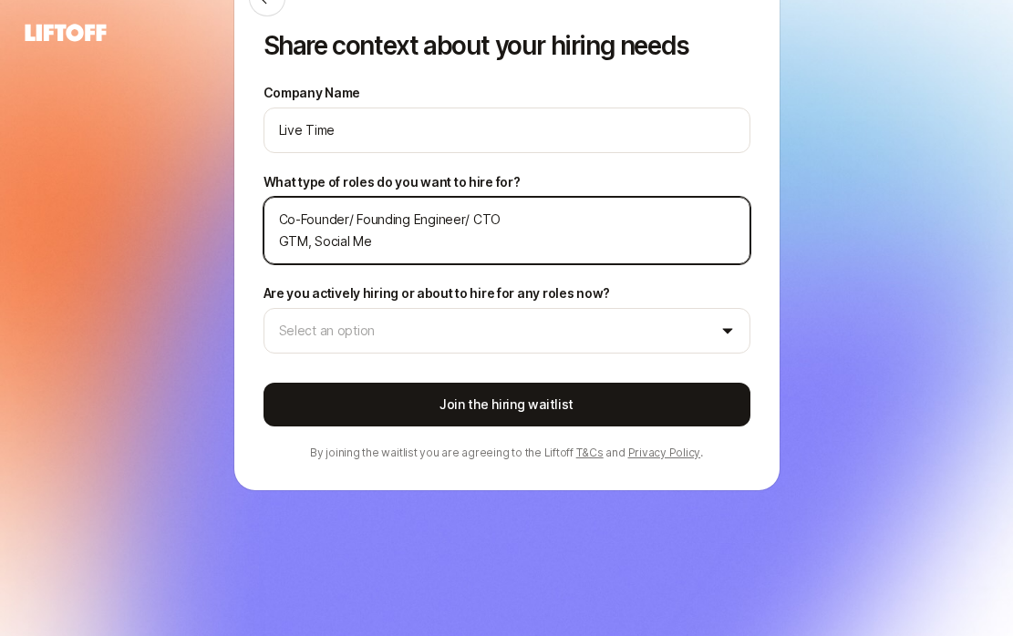
type textarea "x"
type textarea "Co-Founder/ Founding Engineer/ CTO GTM, Social Med"
type textarea "x"
type textarea "Co-Founder/ Founding Engineer/ CTO GTM, Social Medi"
type textarea "x"
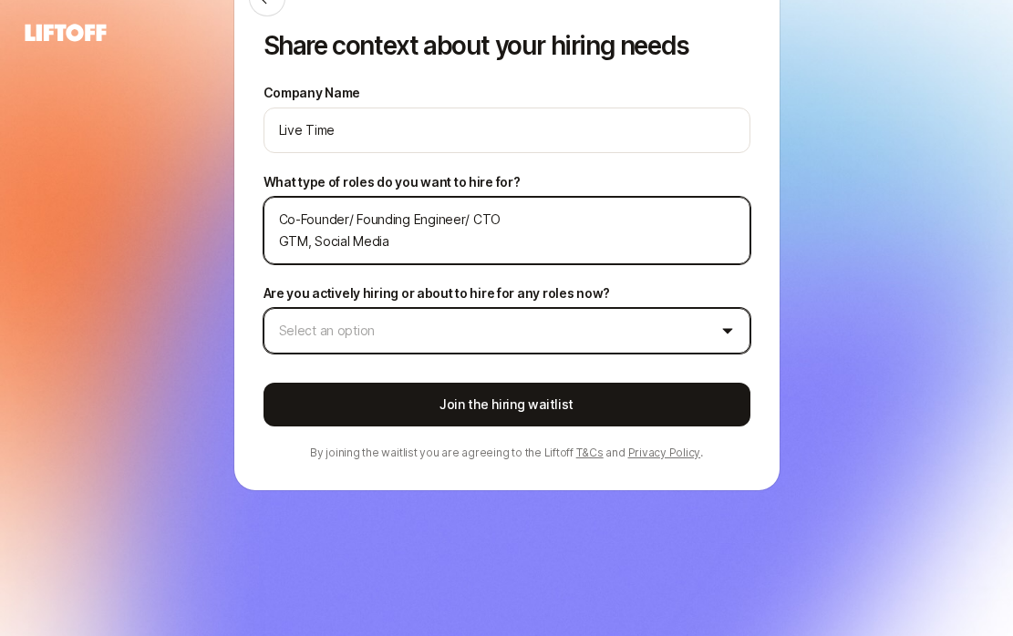
type textarea "Co-Founder/ Founding Engineer/ CTO GTM, Social Media"
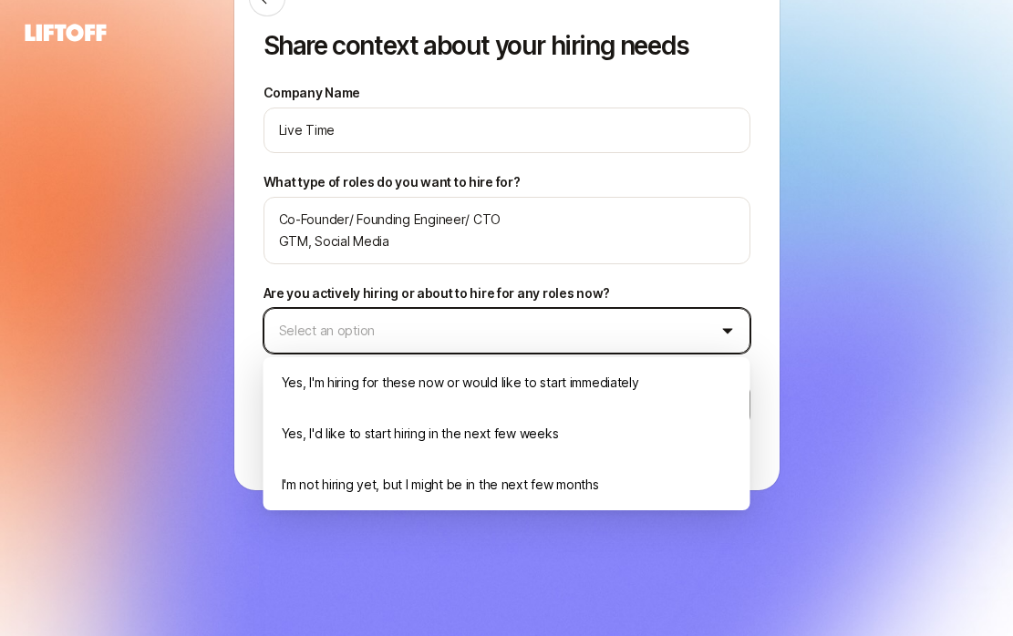
click at [603, 335] on html "Share context about your hiring needs Company Name Live Time What type of roles…" at bounding box center [506, 318] width 1013 height 636
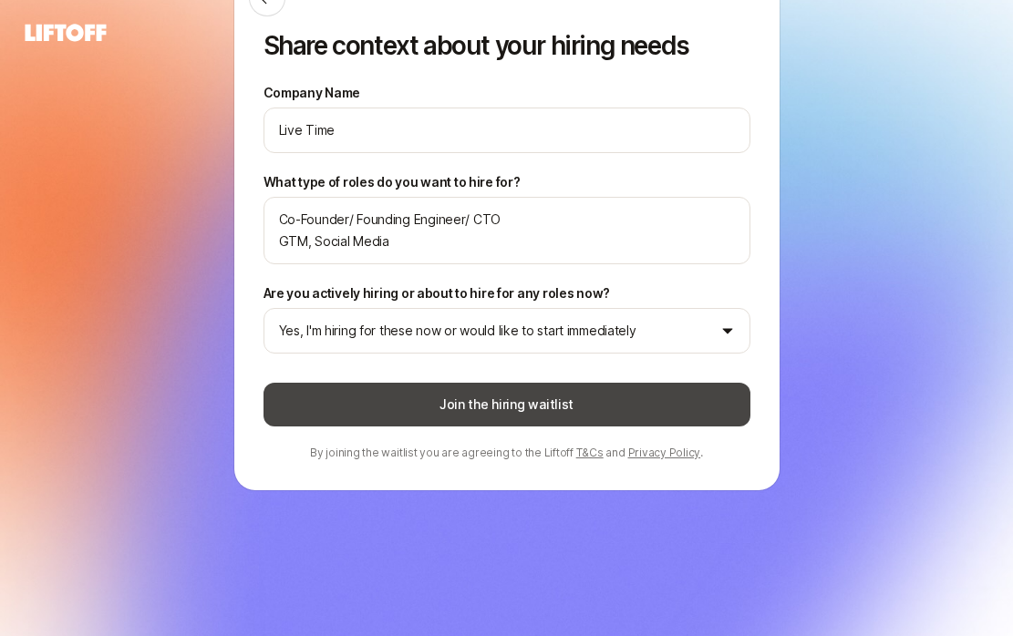
click at [437, 403] on button "Join the hiring waitlist" at bounding box center [506, 405] width 487 height 44
type textarea "x"
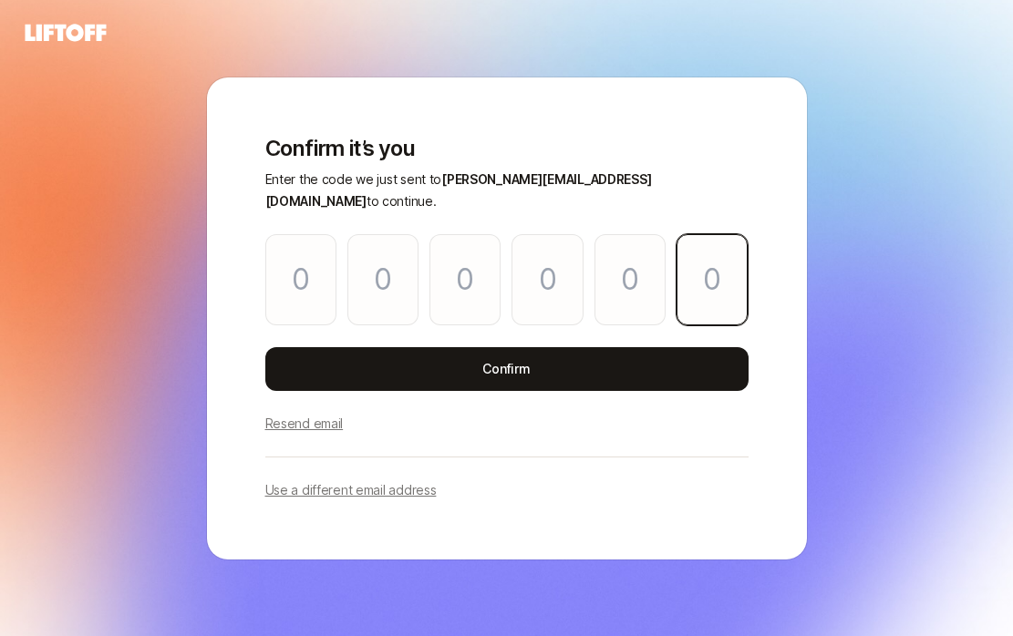
paste input "0"
type input "9"
type input "5"
type input "4"
type input "0"
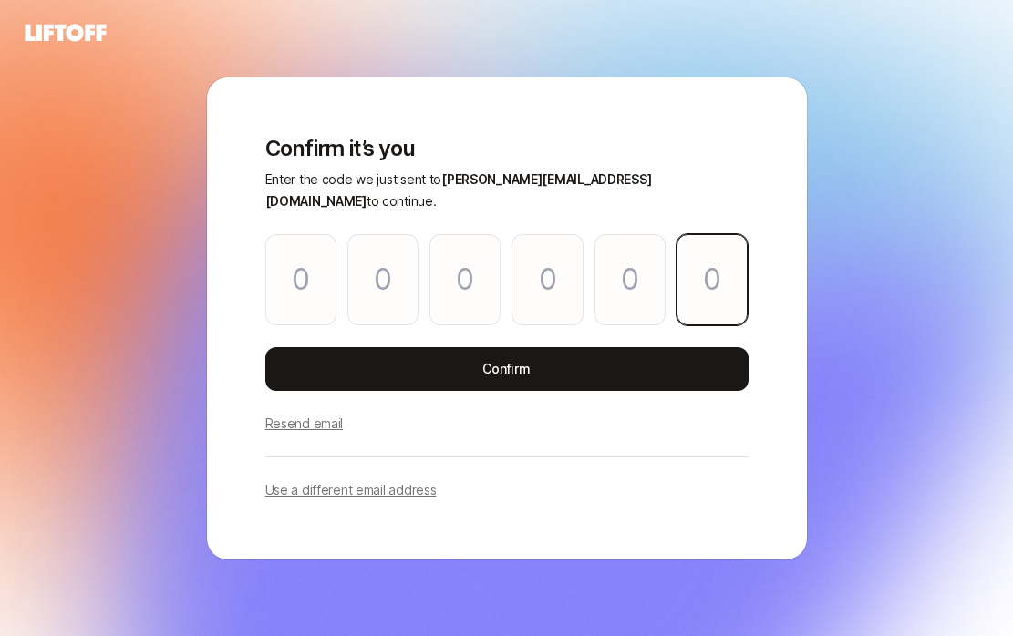
type input "7"
type input "0"
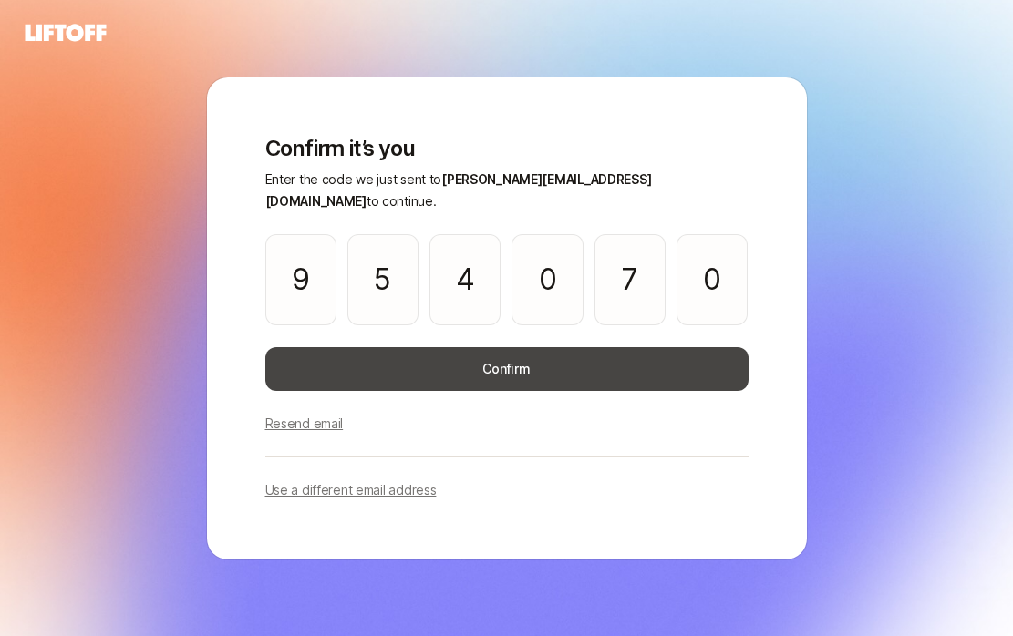
click at [570, 354] on button "Confirm" at bounding box center [506, 369] width 483 height 44
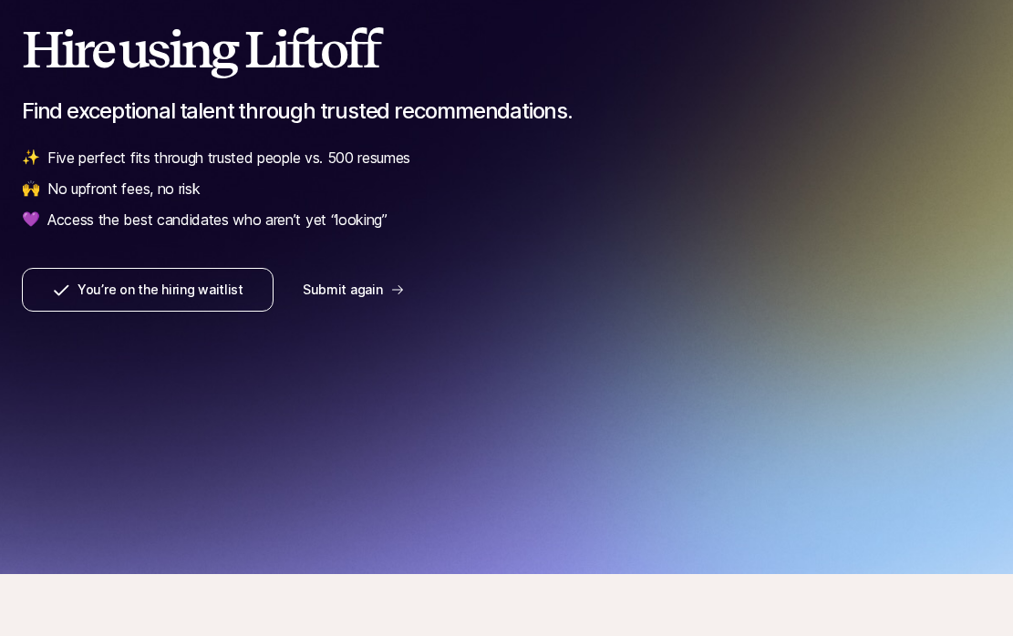
scroll to position [87, 0]
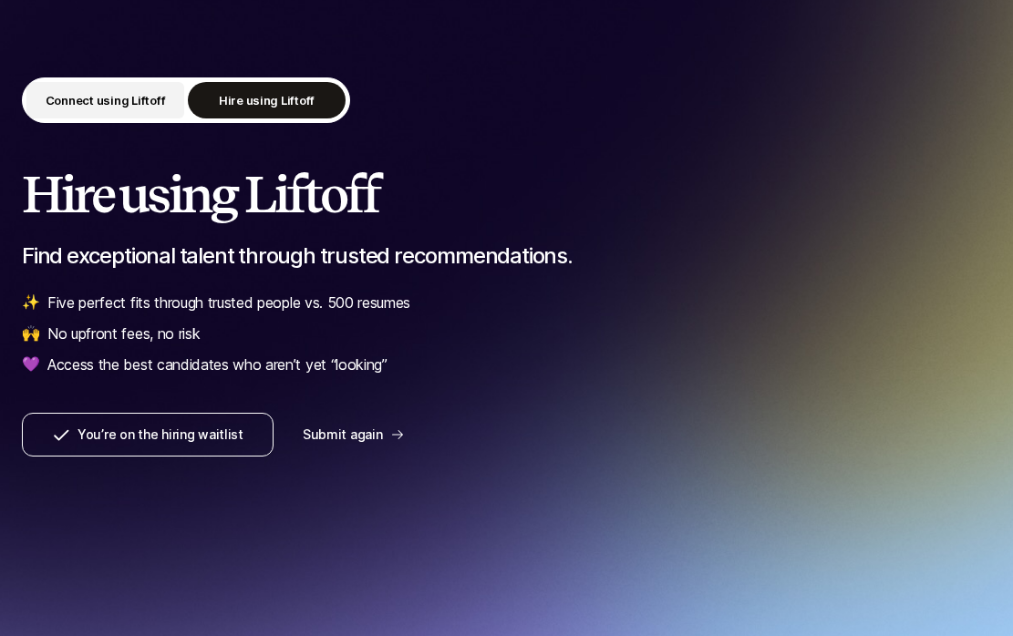
click at [151, 102] on p "Connect using Liftoff" at bounding box center [106, 100] width 120 height 18
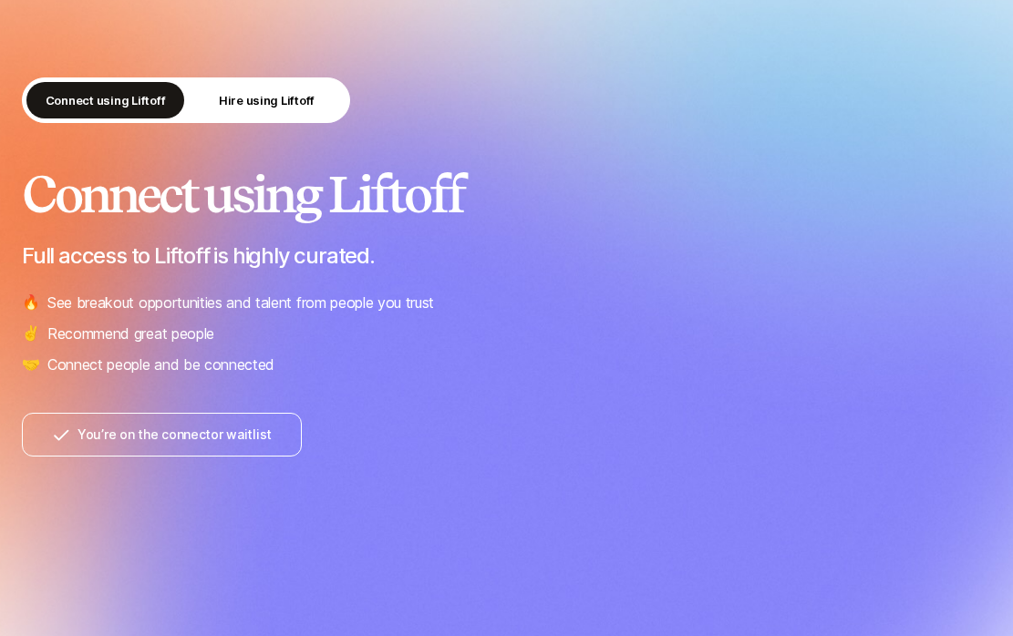
scroll to position [383, 0]
